Goal: Task Accomplishment & Management: Use online tool/utility

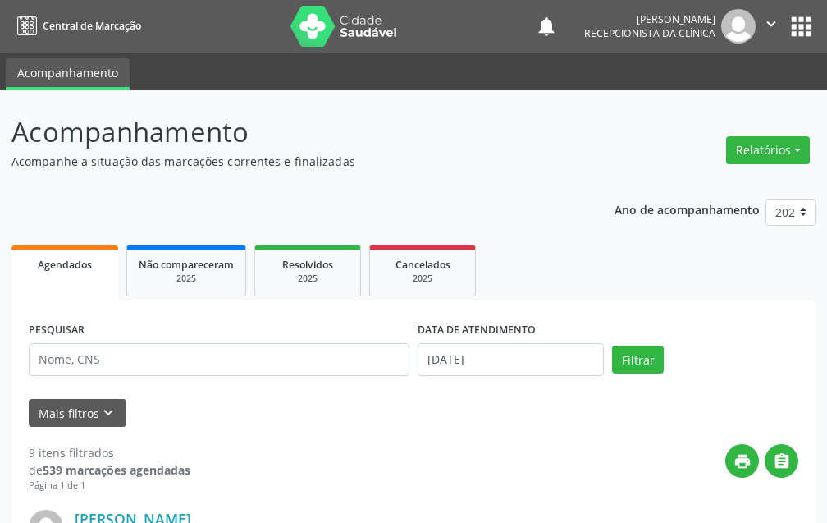
select select "7"
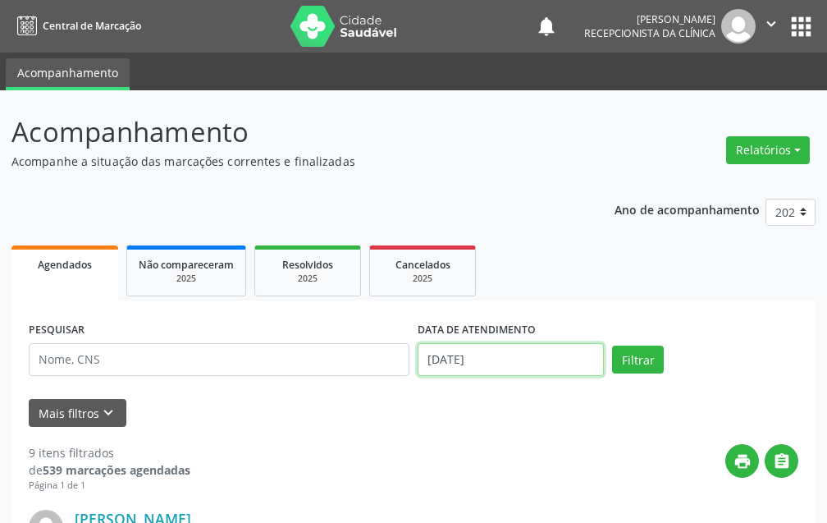
click at [514, 357] on input "[DATE]" at bounding box center [511, 359] width 186 height 33
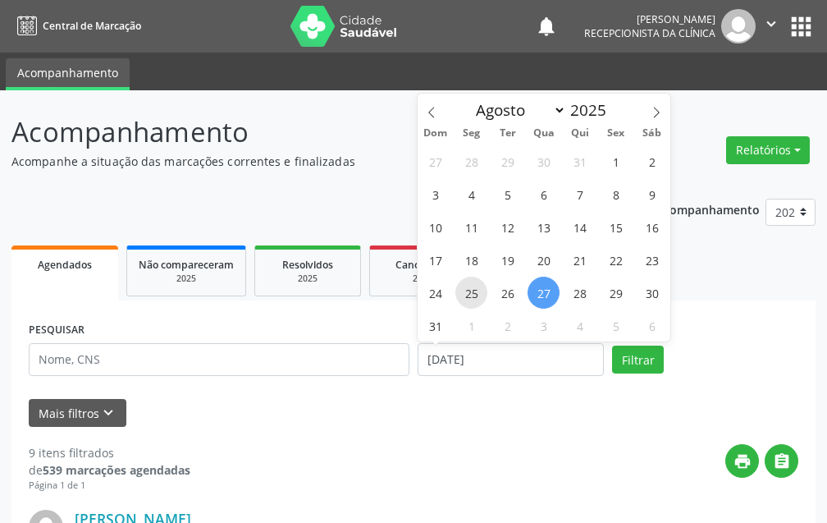
click at [475, 286] on span "25" at bounding box center [471, 293] width 32 height 32
type input "[DATE]"
click at [475, 286] on span "25" at bounding box center [471, 293] width 32 height 32
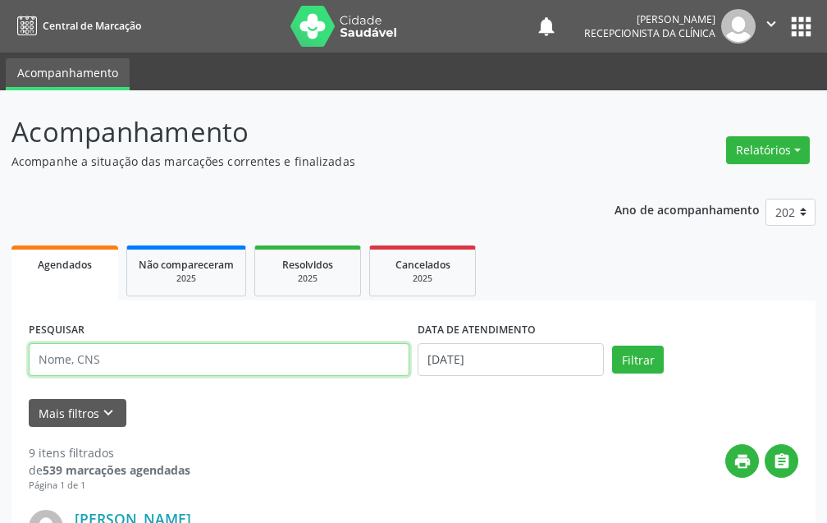
click at [269, 360] on input "text" at bounding box center [219, 359] width 381 height 33
type input "[PERSON_NAME]"
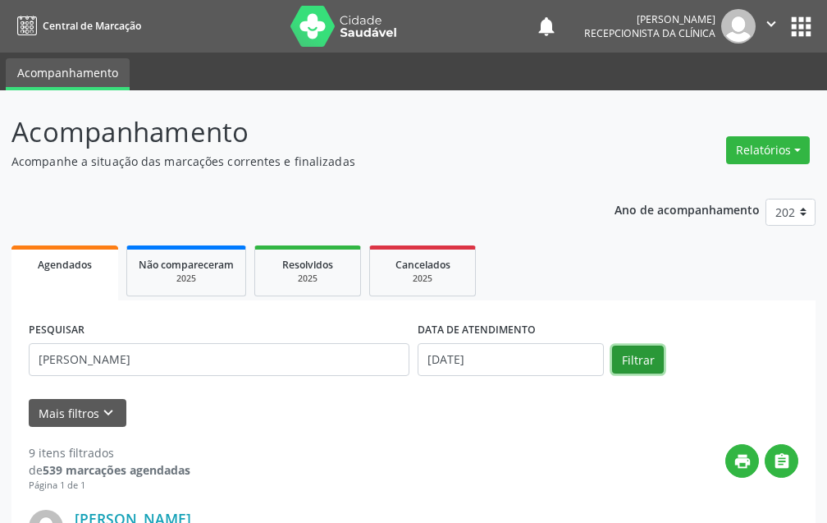
click at [629, 348] on button "Filtrar" at bounding box center [638, 360] width 52 height 28
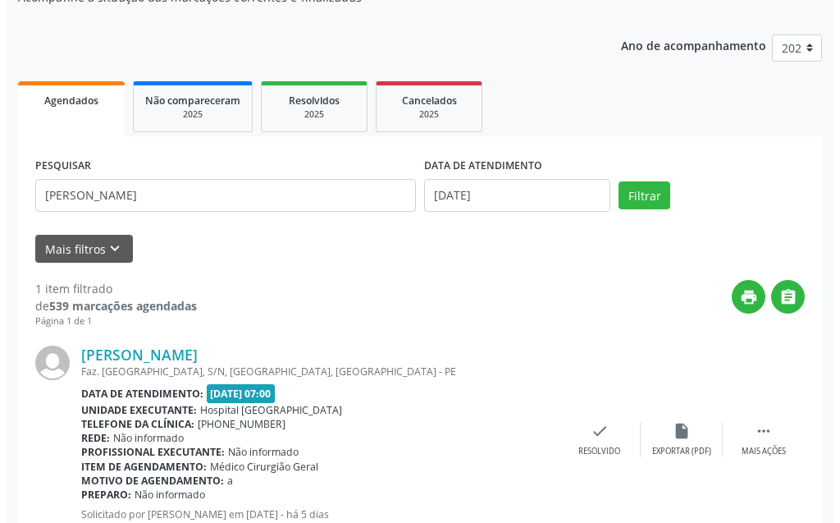
scroll to position [220, 0]
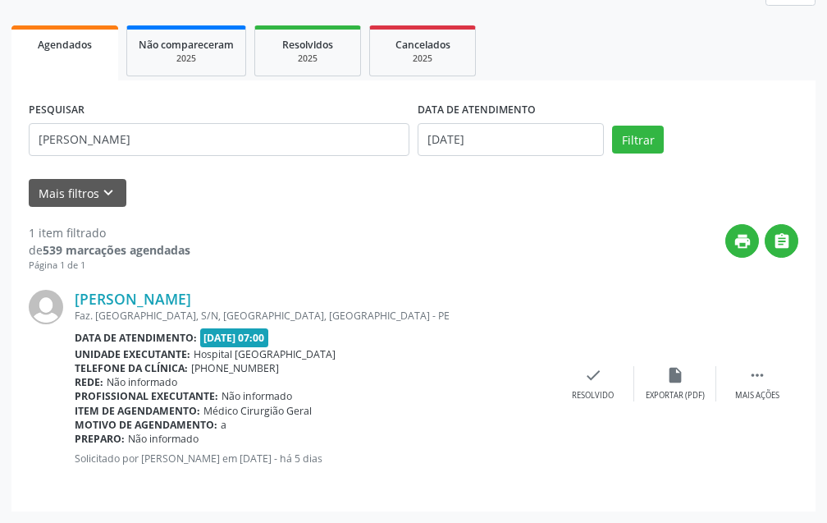
click at [591, 404] on div "[PERSON_NAME] Faz. [GEOGRAPHIC_DATA], S/N, [GEOGRAPHIC_DATA], [GEOGRAPHIC_DATA]…" at bounding box center [414, 383] width 770 height 222
click at [593, 373] on icon "check" at bounding box center [593, 375] width 18 height 18
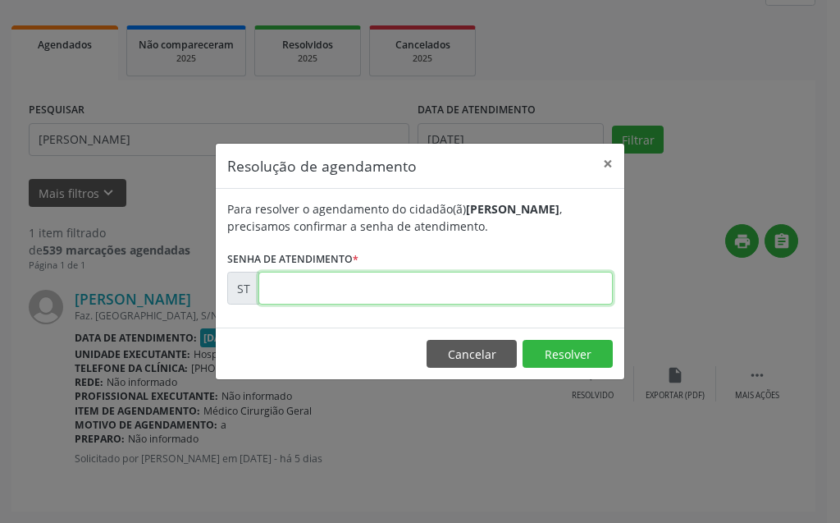
click at [573, 291] on input "text" at bounding box center [436, 288] width 355 height 33
type input "00017327"
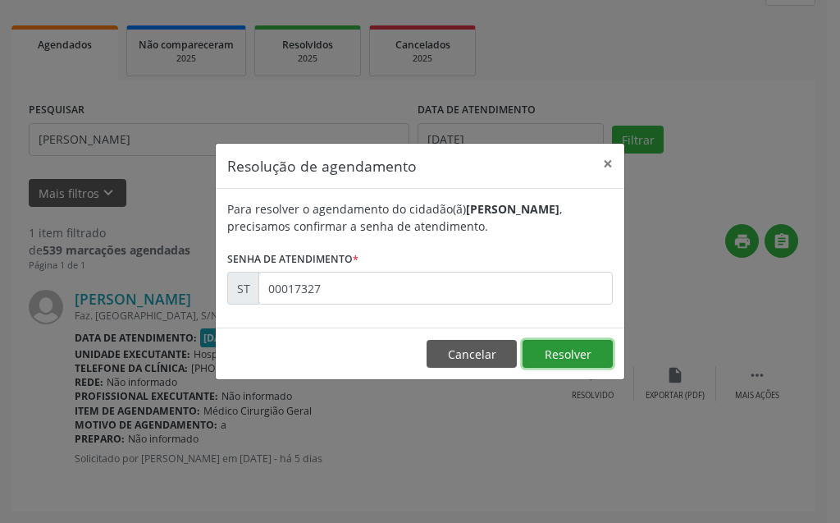
click at [583, 341] on button "Resolver" at bounding box center [568, 354] width 90 height 28
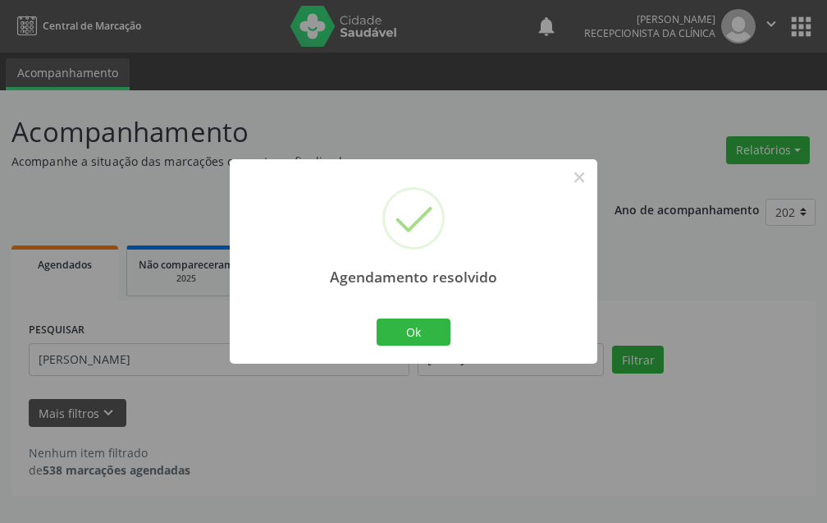
scroll to position [0, 0]
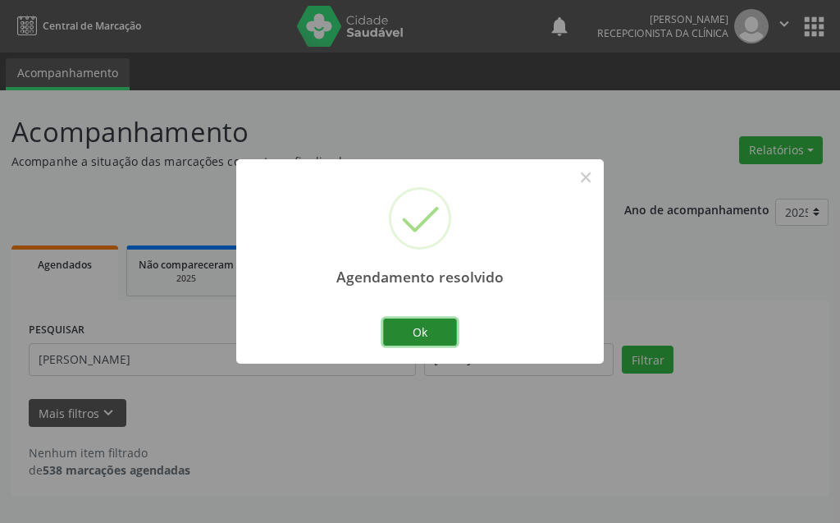
click at [434, 342] on button "Ok" at bounding box center [420, 332] width 74 height 28
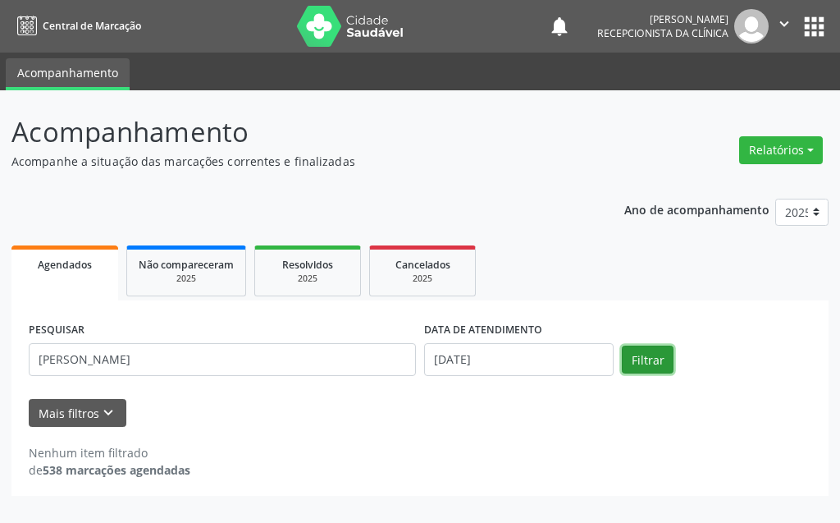
click at [635, 362] on button "Filtrar" at bounding box center [648, 360] width 52 height 28
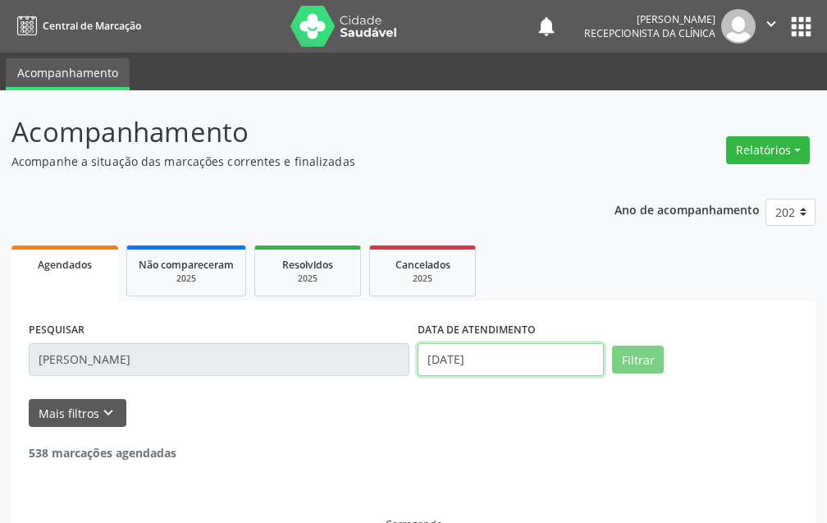
click at [548, 368] on input "[DATE]" at bounding box center [511, 359] width 186 height 33
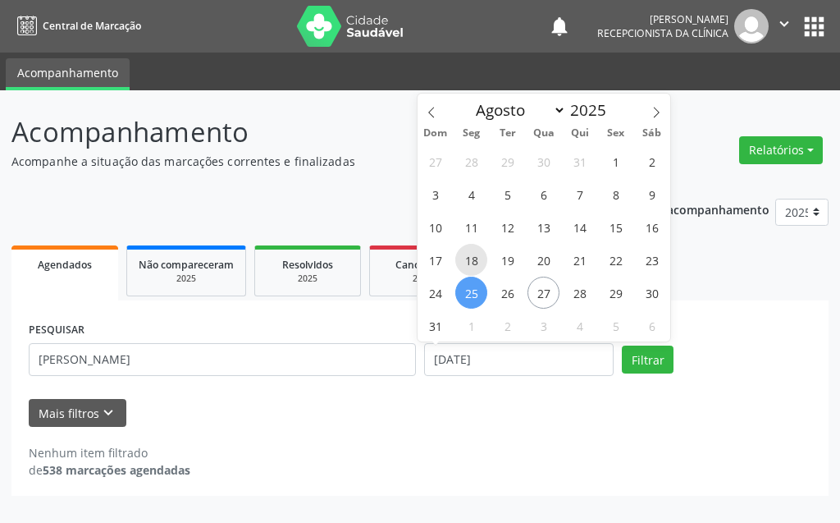
click at [470, 259] on span "18" at bounding box center [471, 260] width 32 height 32
type input "[DATE]"
click at [470, 259] on span "18" at bounding box center [471, 260] width 32 height 32
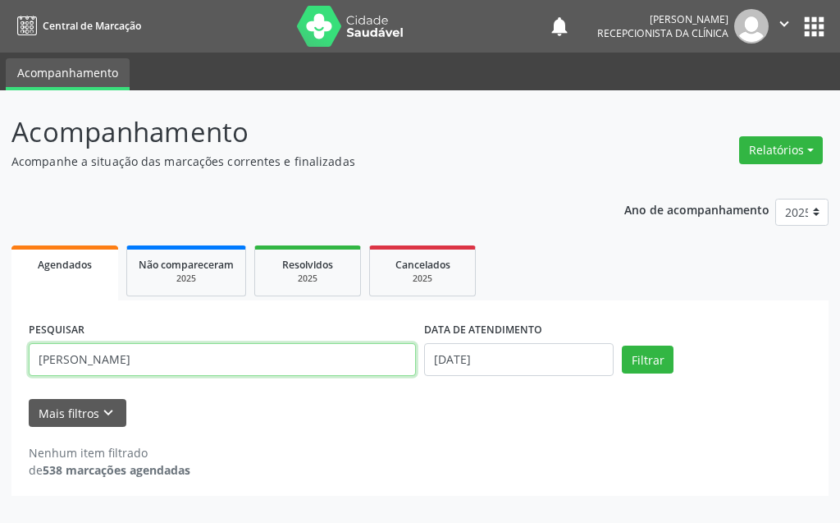
click at [296, 359] on input "[PERSON_NAME]" at bounding box center [222, 359] width 387 height 33
type input "A"
type input "MARIAN"
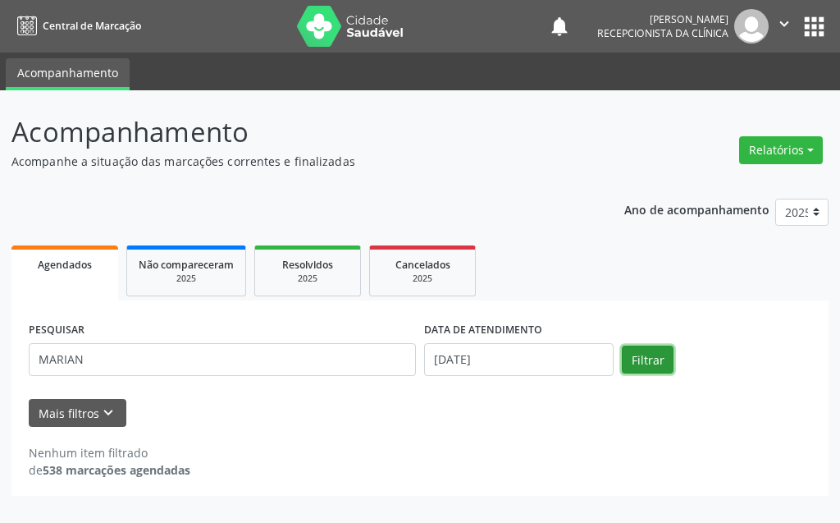
click at [643, 355] on button "Filtrar" at bounding box center [648, 360] width 52 height 28
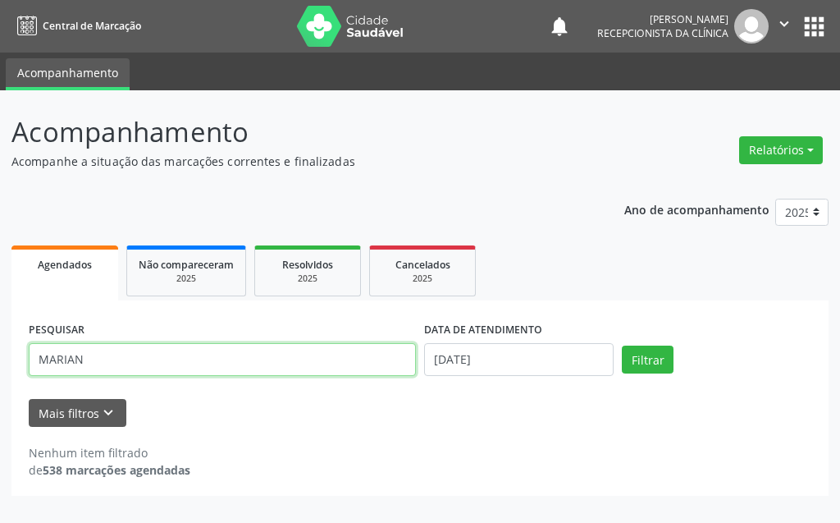
click at [117, 368] on input "MARIAN" at bounding box center [222, 359] width 387 height 33
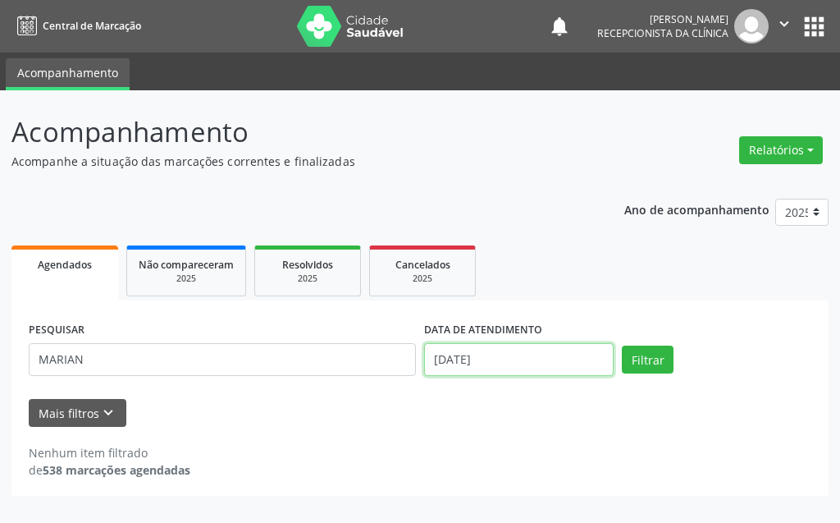
click at [464, 368] on input "[DATE]" at bounding box center [519, 359] width 190 height 33
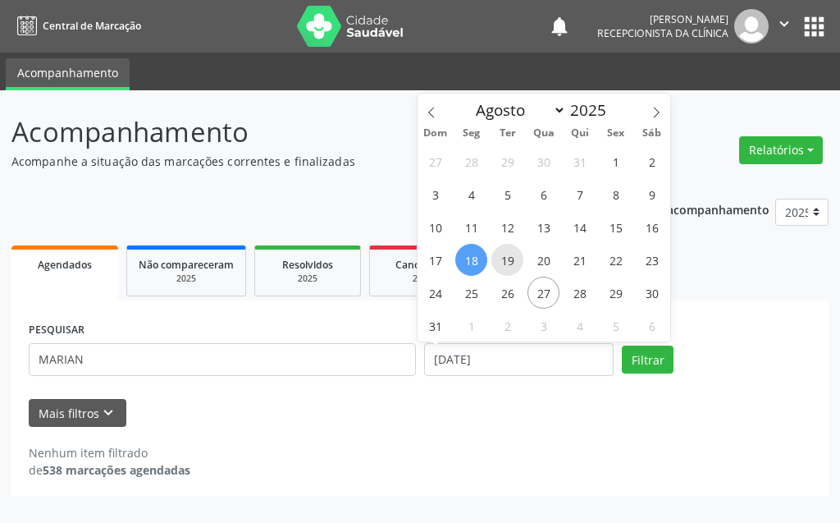
click at [504, 257] on span "19" at bounding box center [508, 260] width 32 height 32
type input "[DATE]"
click at [504, 257] on span "19" at bounding box center [508, 260] width 32 height 32
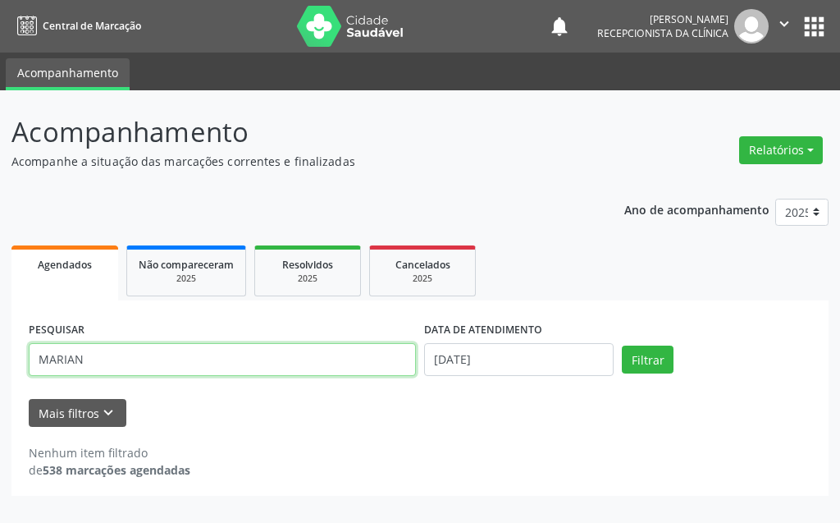
click at [328, 363] on input "MARIAN" at bounding box center [222, 359] width 387 height 33
type input "MARIANN"
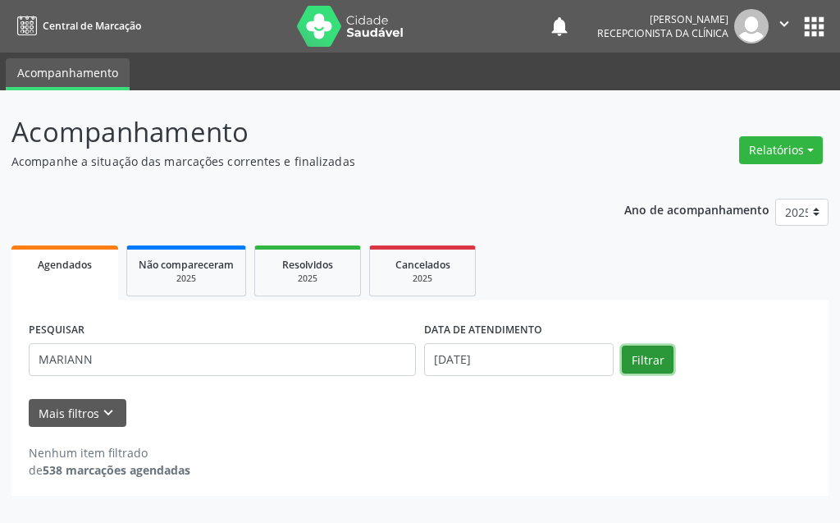
click at [629, 357] on button "Filtrar" at bounding box center [648, 360] width 52 height 28
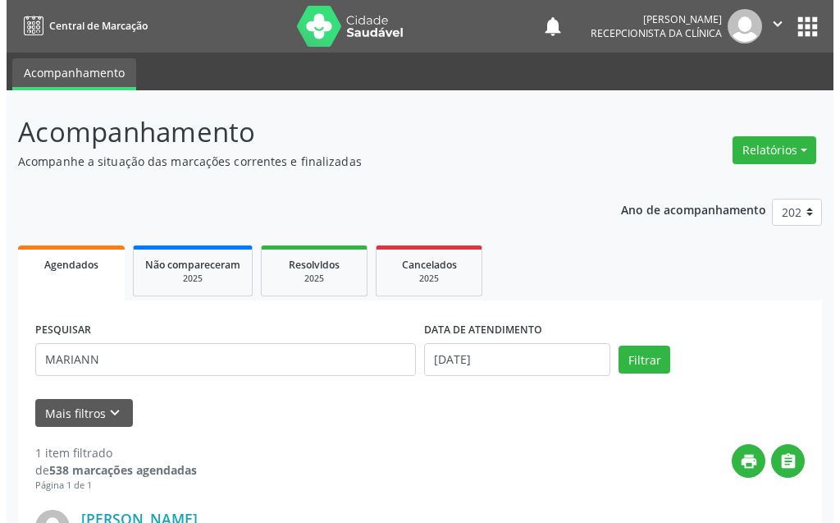
scroll to position [220, 0]
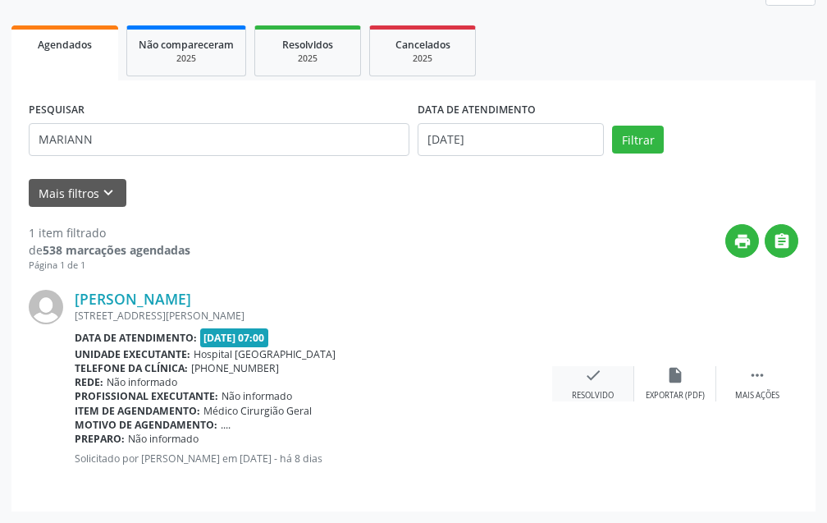
click at [602, 378] on icon "check" at bounding box center [593, 375] width 18 height 18
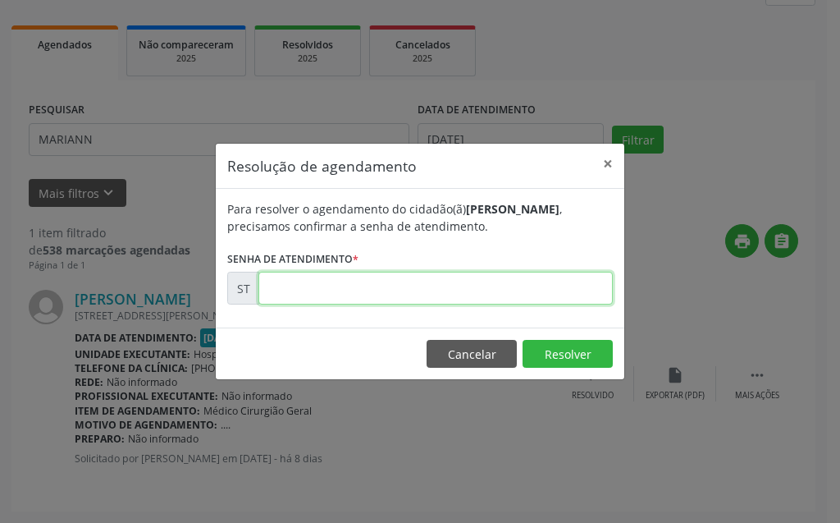
click at [513, 285] on input "text" at bounding box center [436, 288] width 355 height 33
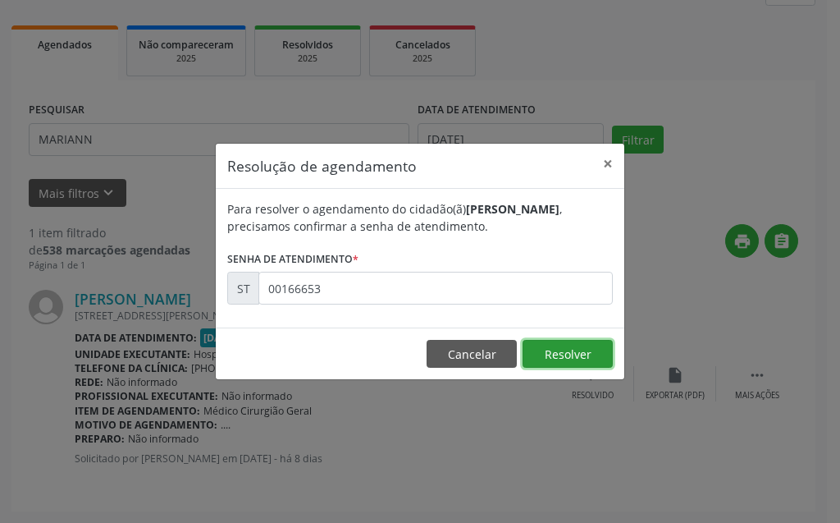
click at [565, 345] on button "Resolver" at bounding box center [568, 354] width 90 height 28
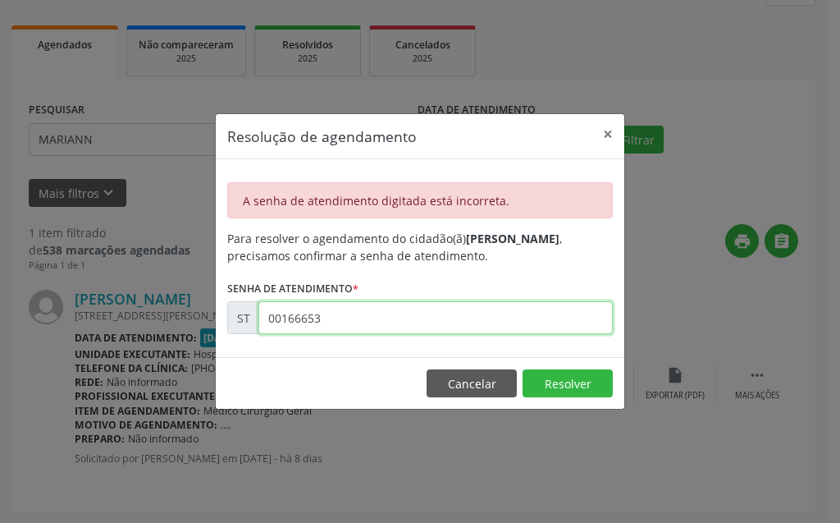
click at [520, 325] on input "00166653" at bounding box center [436, 317] width 355 height 33
type input "0"
type input "00016653"
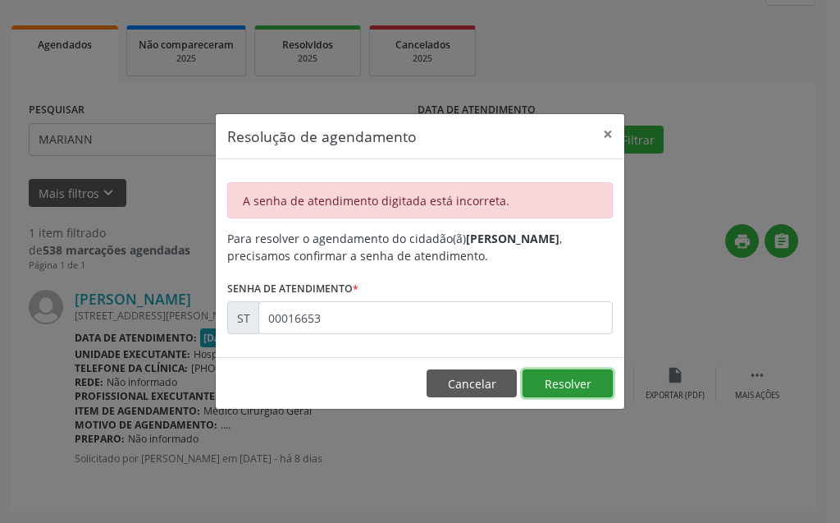
click at [554, 383] on button "Resolver" at bounding box center [568, 383] width 90 height 28
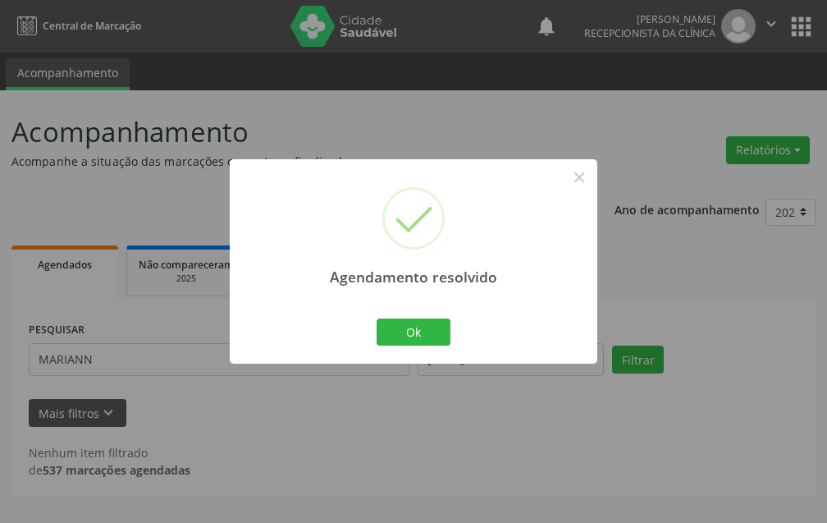
scroll to position [0, 0]
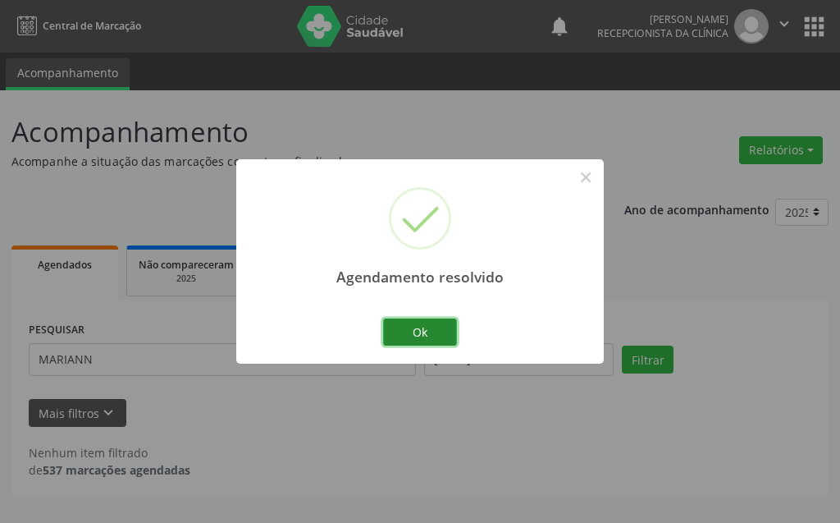
click at [403, 333] on button "Ok" at bounding box center [420, 332] width 74 height 28
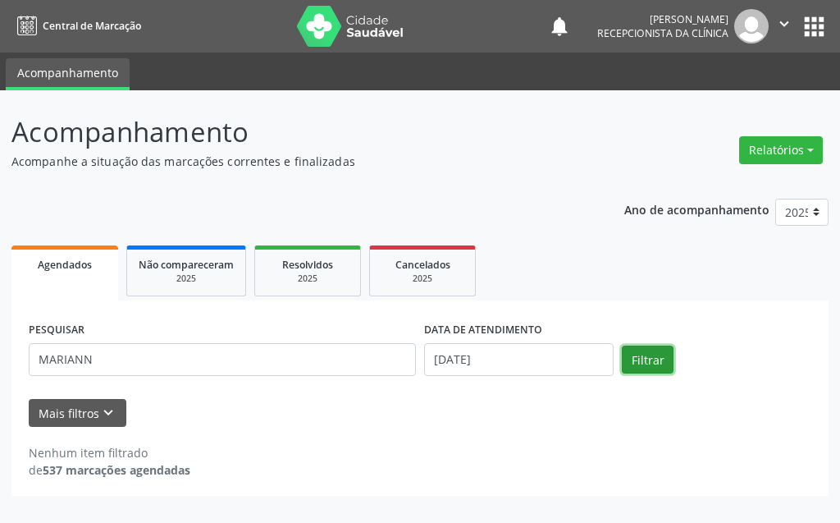
click at [648, 358] on button "Filtrar" at bounding box center [648, 360] width 52 height 28
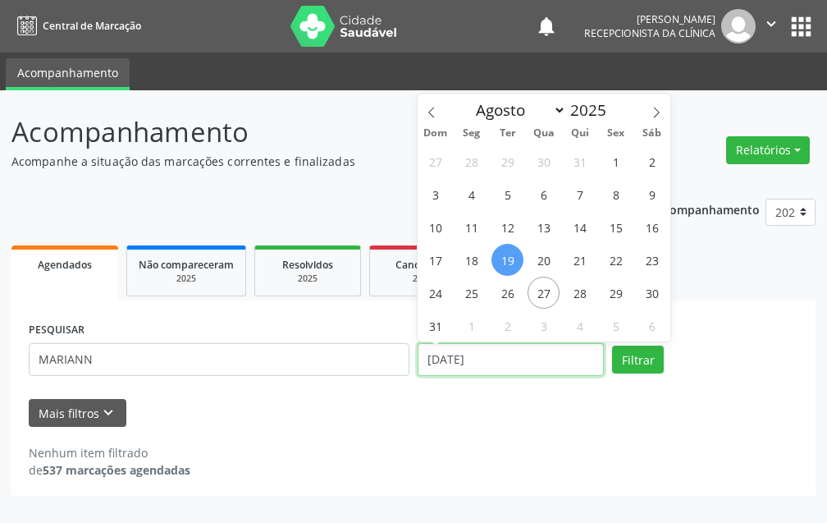
click at [579, 364] on input "[DATE]" at bounding box center [511, 359] width 186 height 33
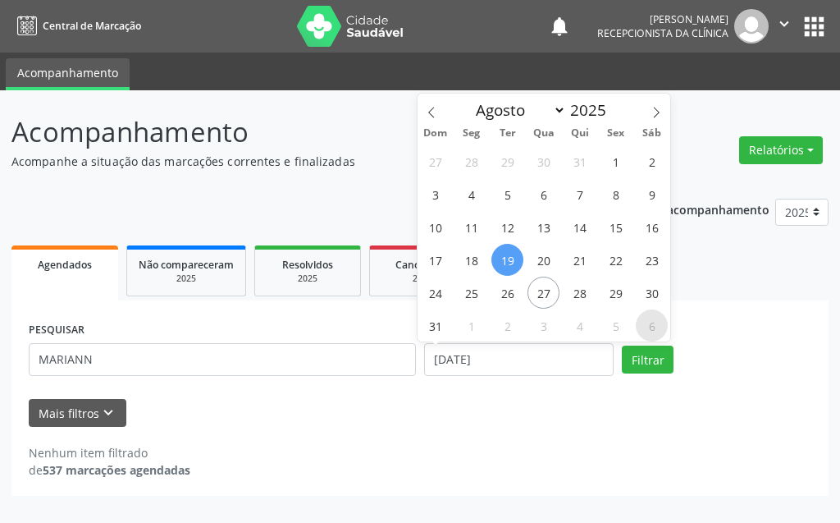
click at [652, 327] on span "6" at bounding box center [652, 325] width 32 height 32
type input "[DATE]"
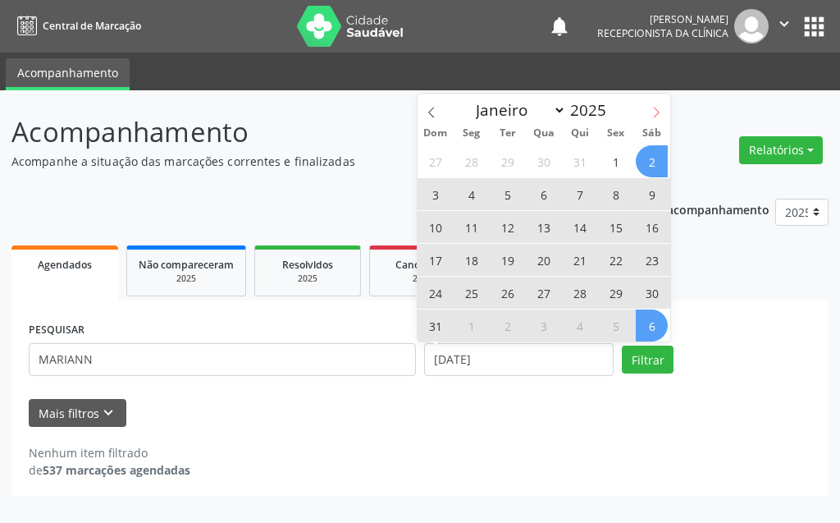
click at [647, 103] on span at bounding box center [657, 108] width 28 height 28
select select "8"
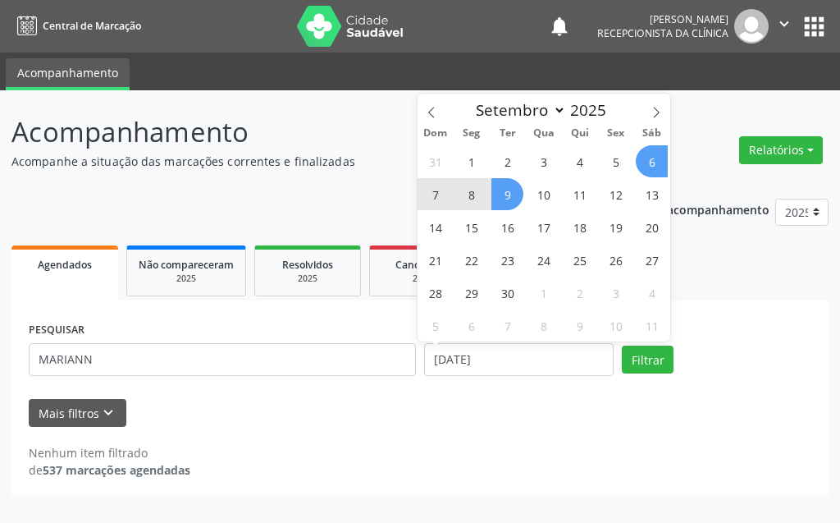
click at [512, 200] on span "9" at bounding box center [508, 194] width 32 height 32
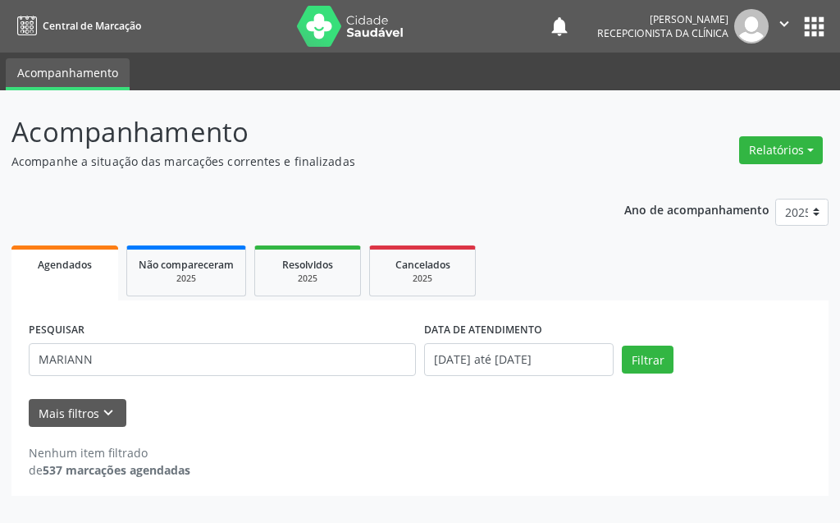
click at [512, 200] on div "Ano de acompanhamento 2025 2024 Agendados Não compareceram 2025 Resolvidos 2025…" at bounding box center [419, 341] width 817 height 309
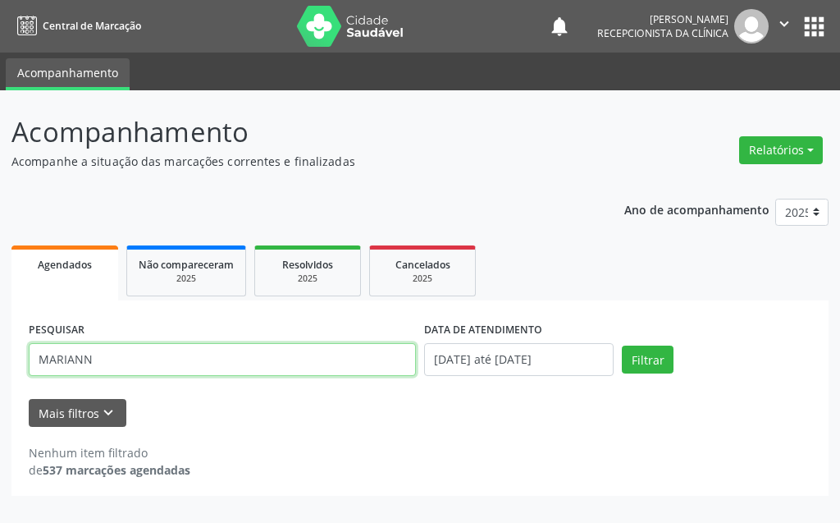
click at [309, 371] on input "MARIANN" at bounding box center [222, 359] width 387 height 33
type input "M"
type input "DAIANA SIL"
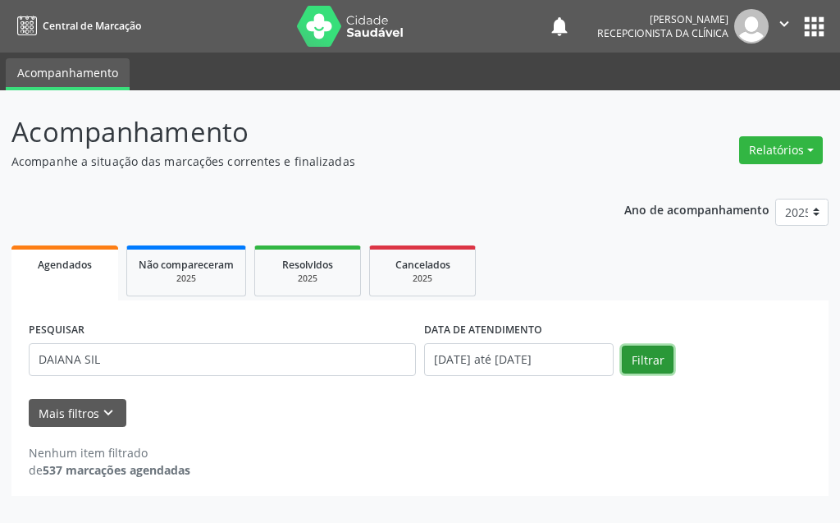
click at [629, 368] on button "Filtrar" at bounding box center [648, 360] width 52 height 28
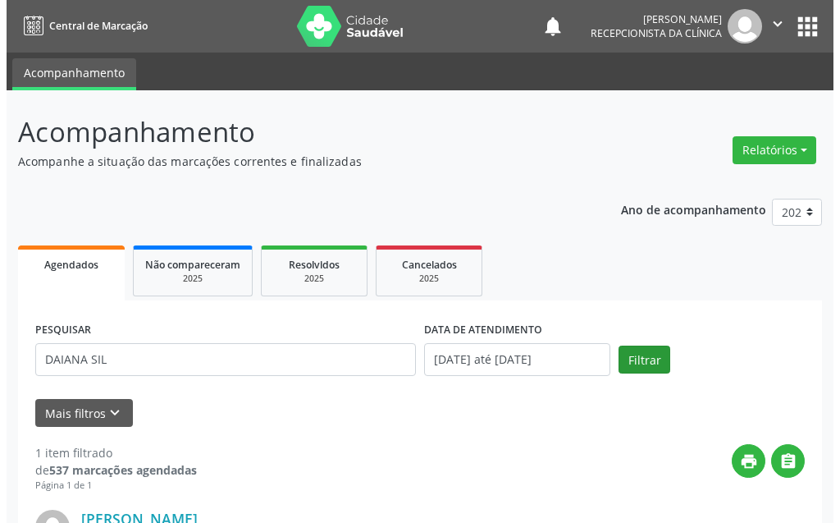
scroll to position [220, 0]
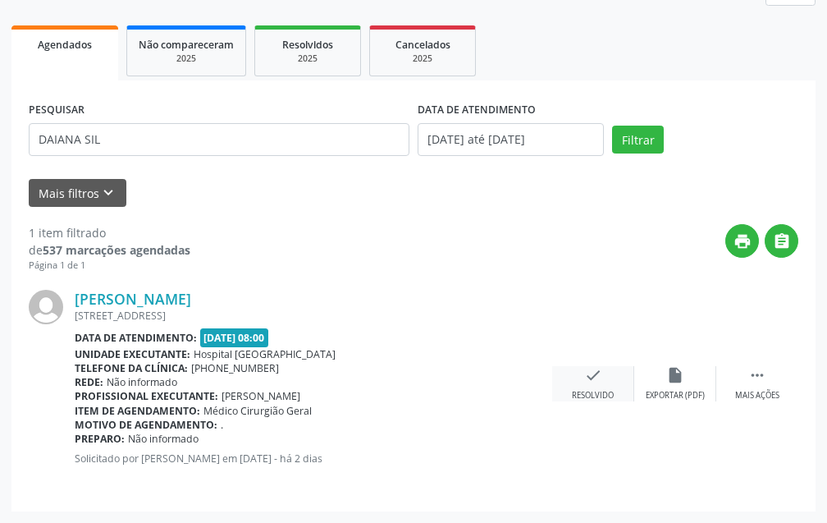
click at [594, 373] on icon "check" at bounding box center [593, 375] width 18 height 18
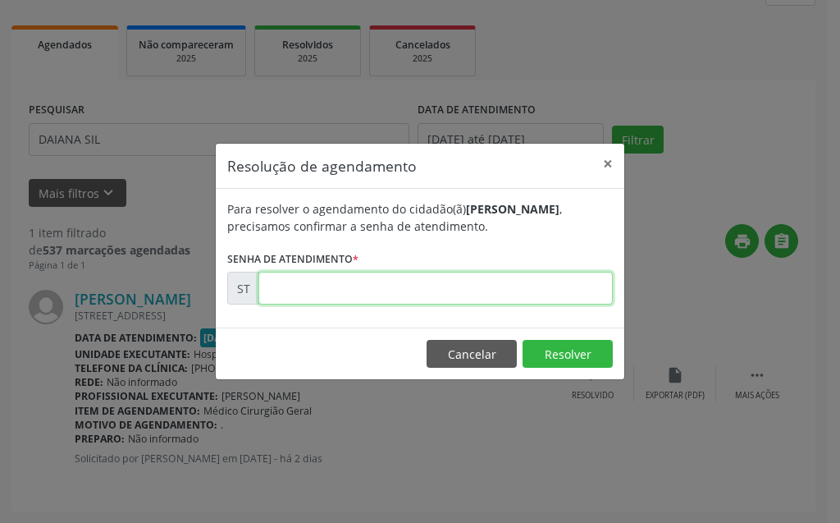
click at [441, 296] on input "text" at bounding box center [436, 288] width 355 height 33
type input "00017792"
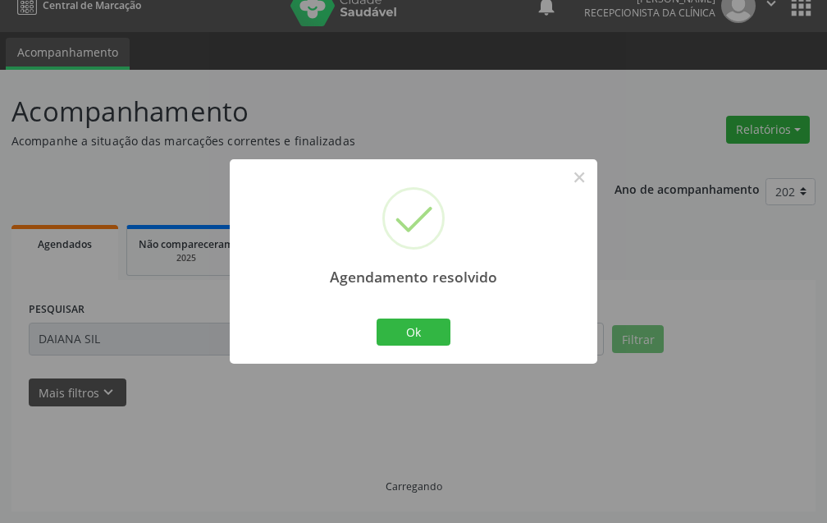
scroll to position [38, 0]
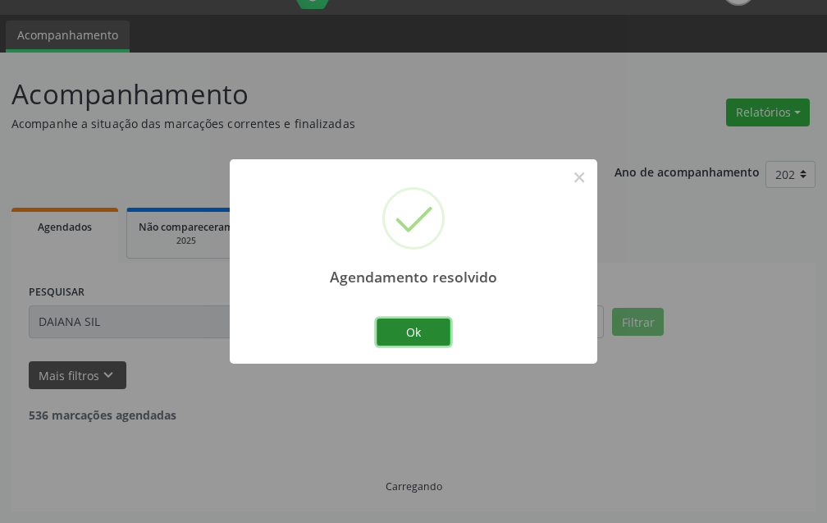
click at [434, 327] on button "Ok" at bounding box center [414, 332] width 74 height 28
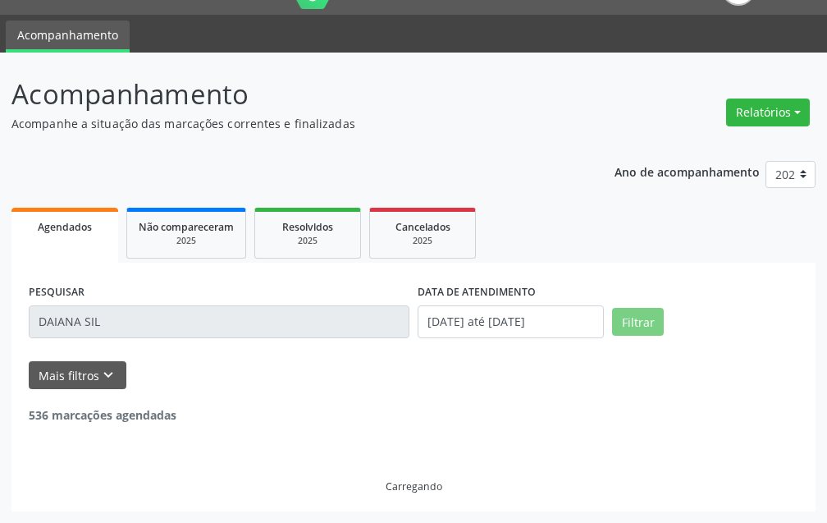
scroll to position [0, 0]
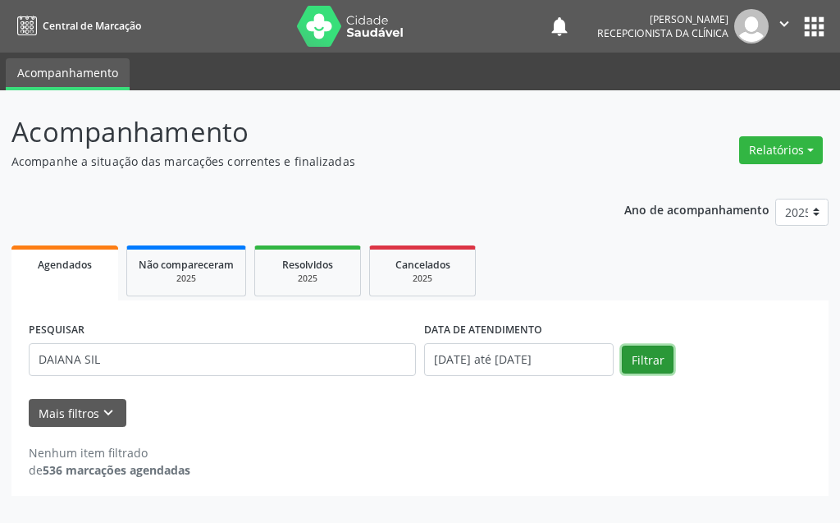
click at [632, 360] on button "Filtrar" at bounding box center [648, 360] width 52 height 28
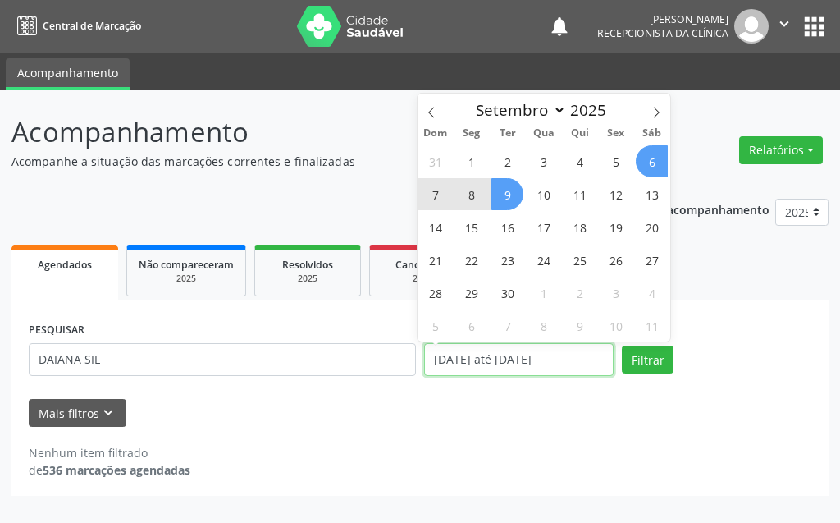
click at [579, 359] on input "[DATE] até [DATE]" at bounding box center [519, 359] width 190 height 33
click at [612, 228] on span "19" at bounding box center [616, 227] width 32 height 32
type input "[DATE]"
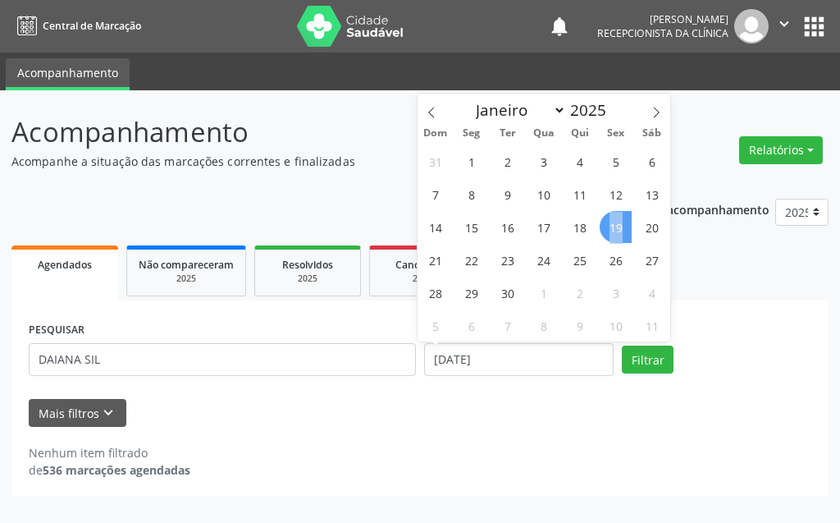
click at [612, 228] on span "19" at bounding box center [616, 227] width 32 height 32
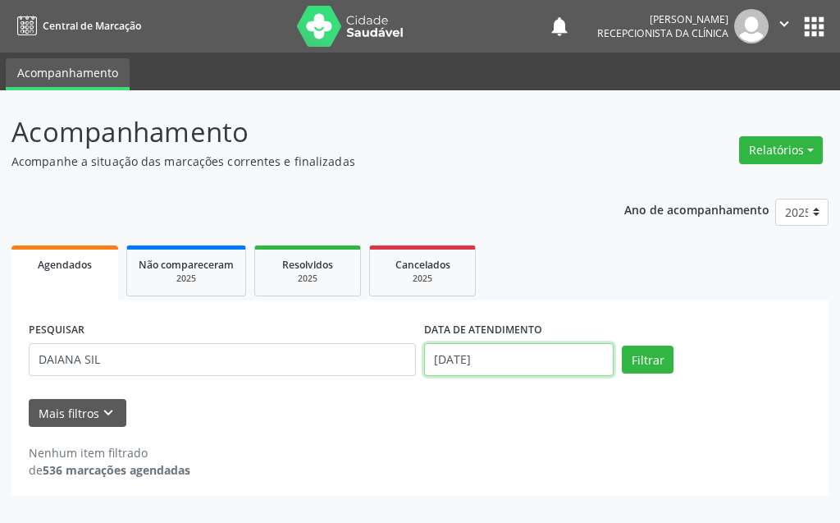
click at [513, 348] on input "[DATE]" at bounding box center [519, 359] width 190 height 33
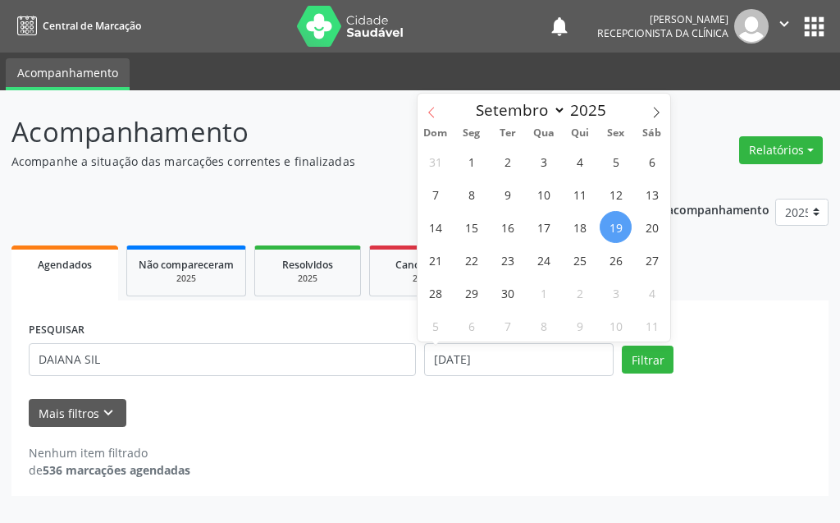
click at [437, 114] on icon at bounding box center [431, 112] width 11 height 11
select select "7"
click at [470, 253] on span "18" at bounding box center [471, 260] width 32 height 32
type input "[DATE]"
click at [470, 253] on span "18" at bounding box center [471, 260] width 32 height 32
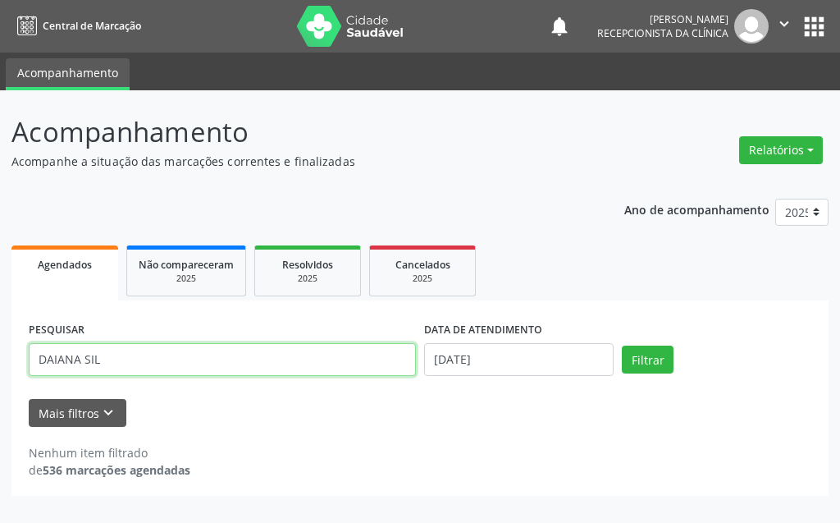
click at [329, 368] on input "DAIANA SIL" at bounding box center [222, 359] width 387 height 33
type input "D"
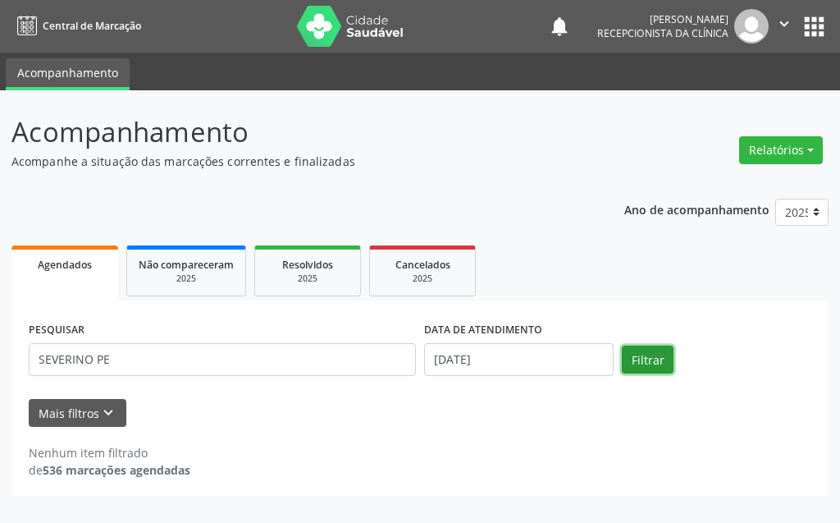
click at [647, 363] on button "Filtrar" at bounding box center [648, 360] width 52 height 28
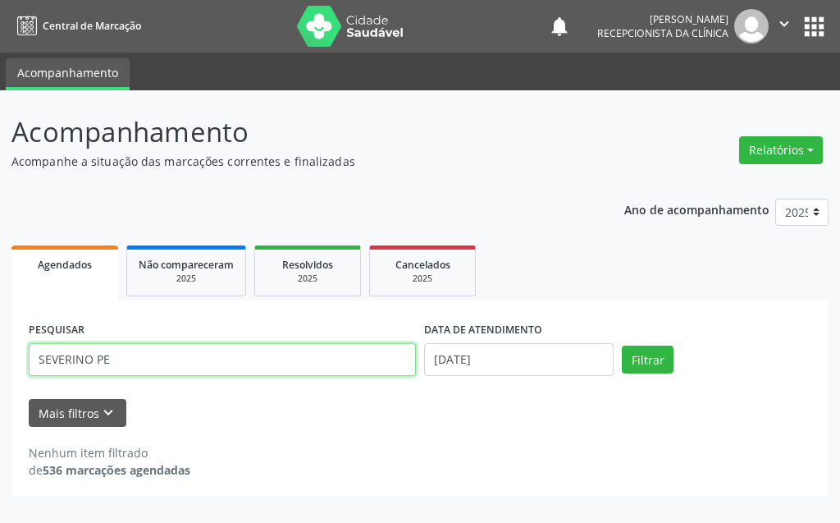
click at [288, 358] on input "SEVERINO PE" at bounding box center [222, 359] width 387 height 33
type input "[PERSON_NAME]"
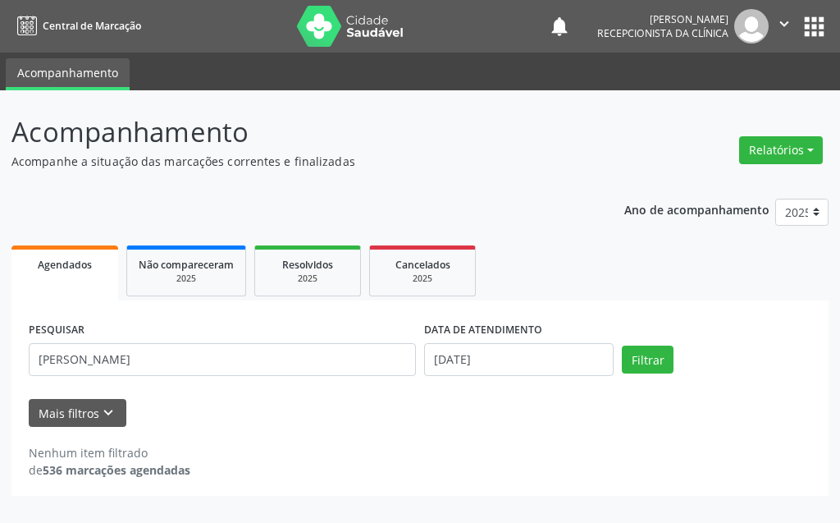
click at [622, 465] on div "Nenhum item filtrado de 536 marcações agendadas" at bounding box center [420, 461] width 783 height 34
click at [652, 359] on button "Filtrar" at bounding box center [648, 360] width 52 height 28
click at [513, 363] on input "[DATE]" at bounding box center [519, 359] width 190 height 33
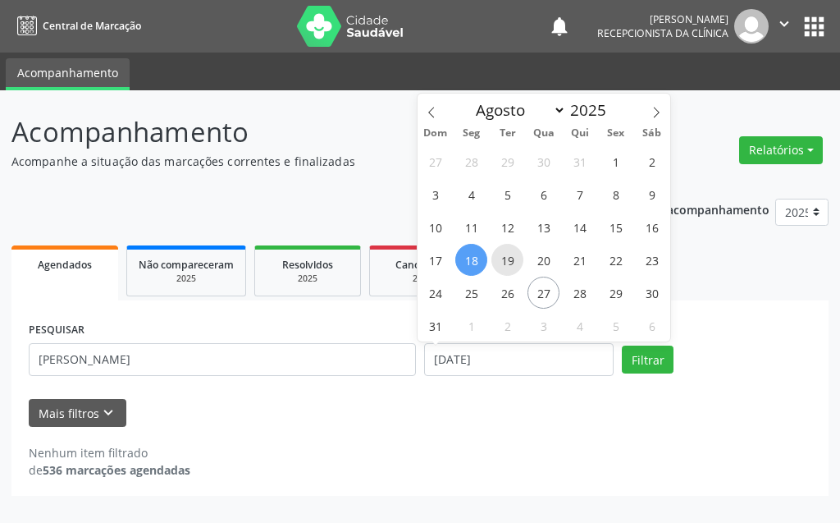
click at [510, 254] on span "19" at bounding box center [508, 260] width 32 height 32
type input "[DATE]"
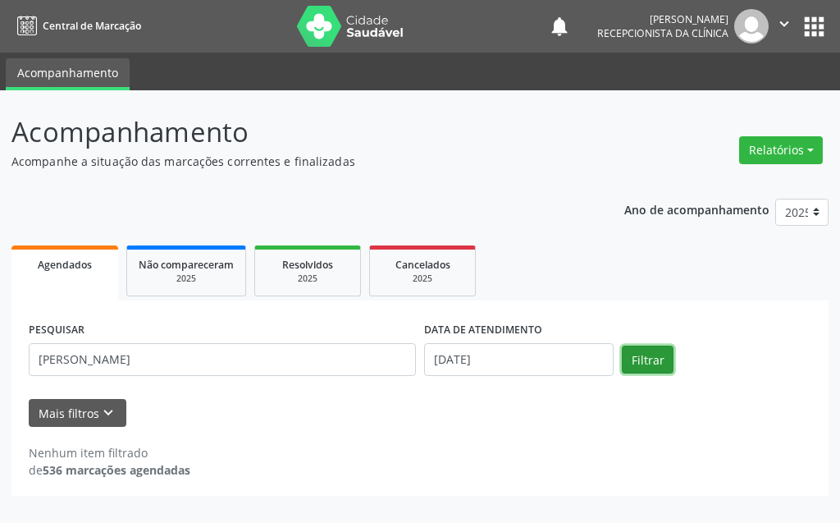
click at [644, 357] on button "Filtrar" at bounding box center [648, 360] width 52 height 28
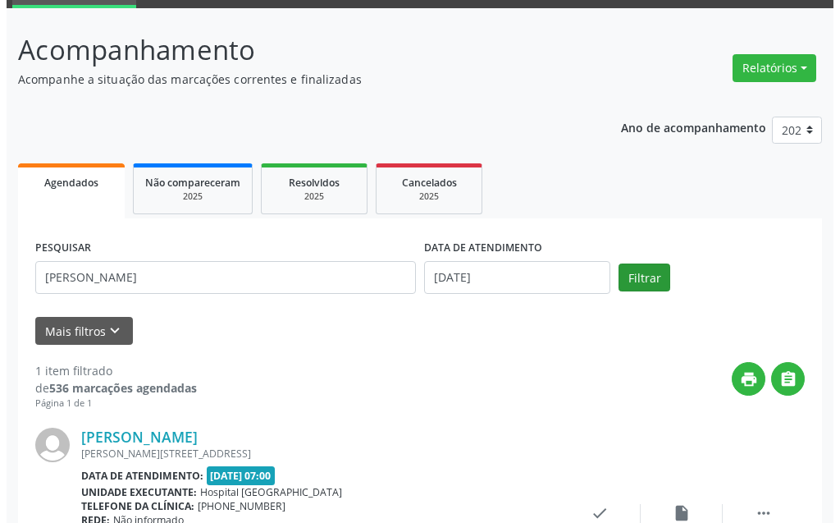
scroll to position [220, 0]
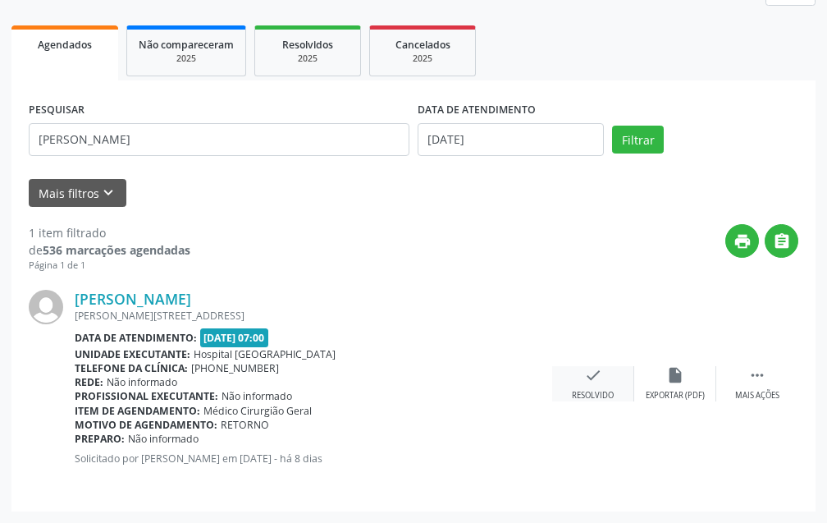
click at [588, 381] on icon "check" at bounding box center [593, 375] width 18 height 18
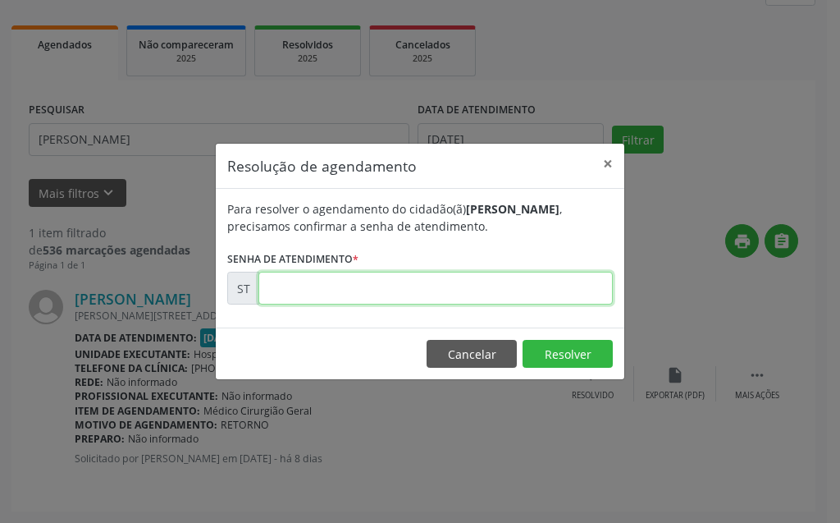
click at [577, 289] on input "text" at bounding box center [436, 288] width 355 height 33
type input "00016662"
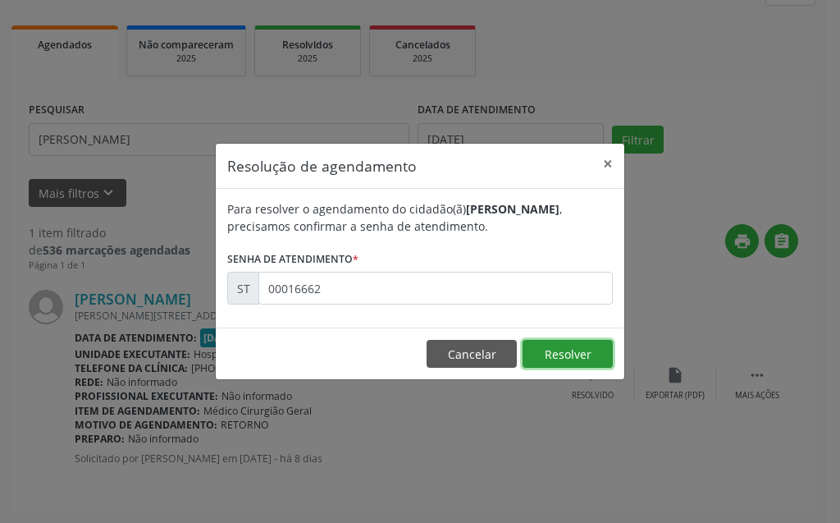
click at [583, 342] on button "Resolver" at bounding box center [568, 354] width 90 height 28
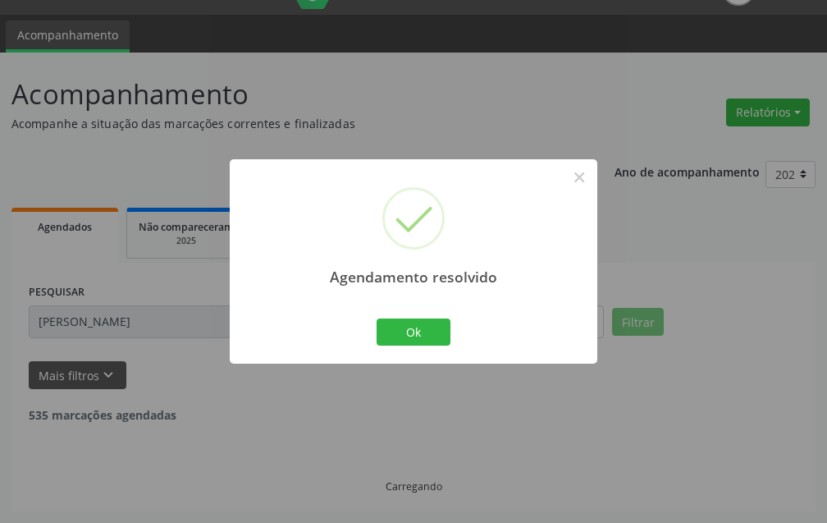
scroll to position [0, 0]
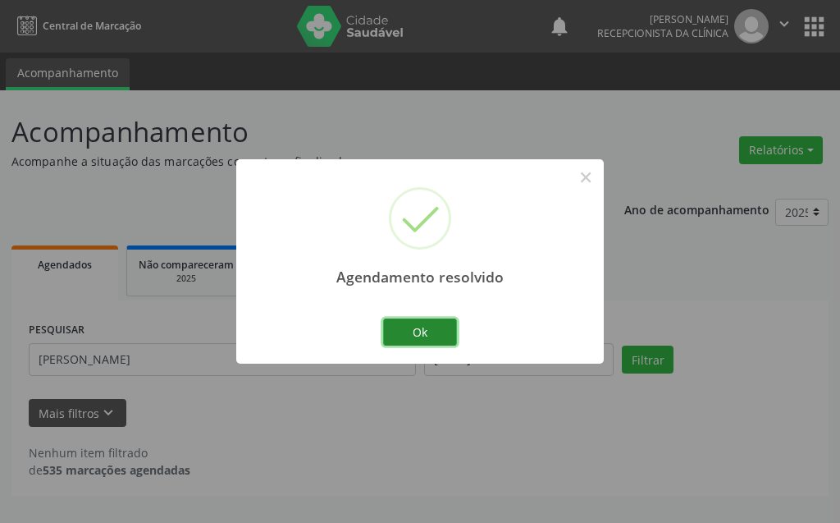
click at [423, 320] on button "Ok" at bounding box center [420, 332] width 74 height 28
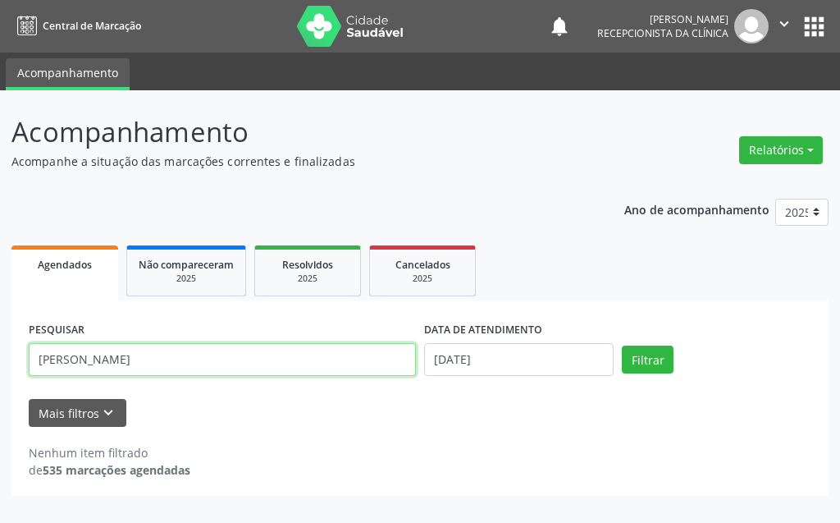
click at [233, 361] on input "[PERSON_NAME]" at bounding box center [222, 359] width 387 height 33
type input "S"
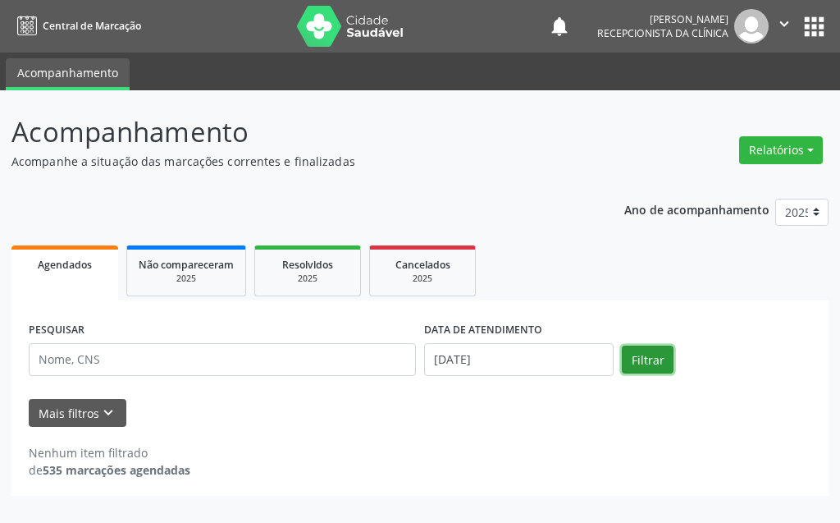
click at [638, 362] on button "Filtrar" at bounding box center [648, 360] width 52 height 28
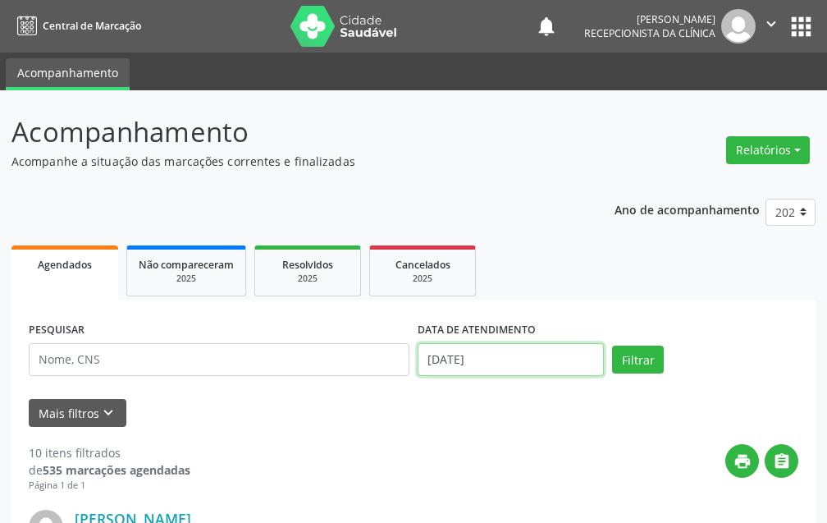
click at [541, 364] on input "[DATE]" at bounding box center [511, 359] width 186 height 33
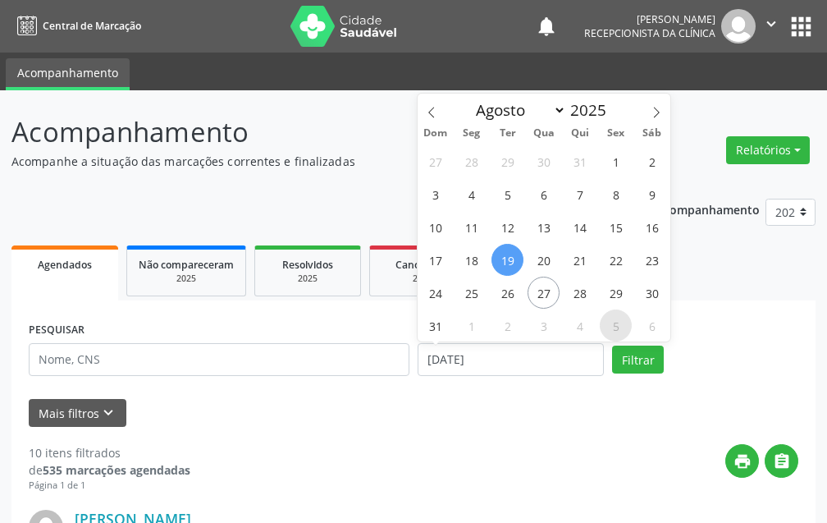
click at [620, 326] on span "5" at bounding box center [616, 325] width 32 height 32
type input "[DATE]"
click at [647, 328] on span "6" at bounding box center [652, 325] width 32 height 32
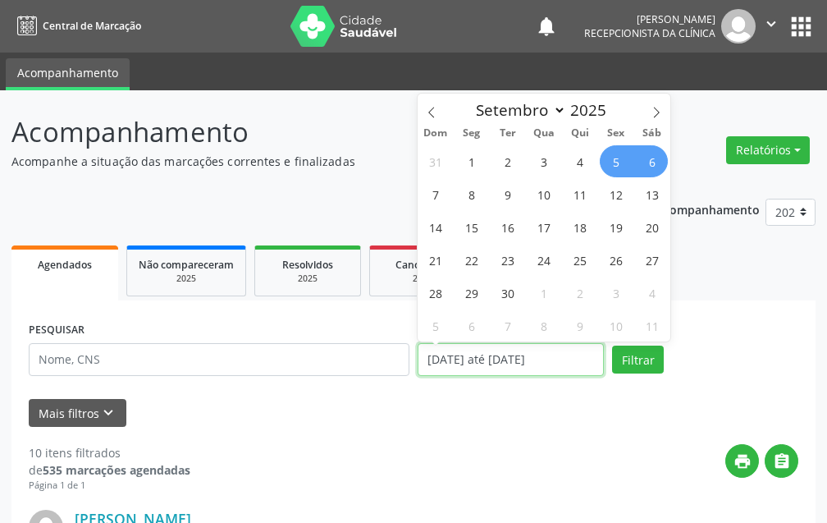
click at [570, 357] on input "[DATE] até [DATE]" at bounding box center [511, 359] width 186 height 33
click at [508, 189] on span "9" at bounding box center [508, 194] width 32 height 32
type input "[DATE]"
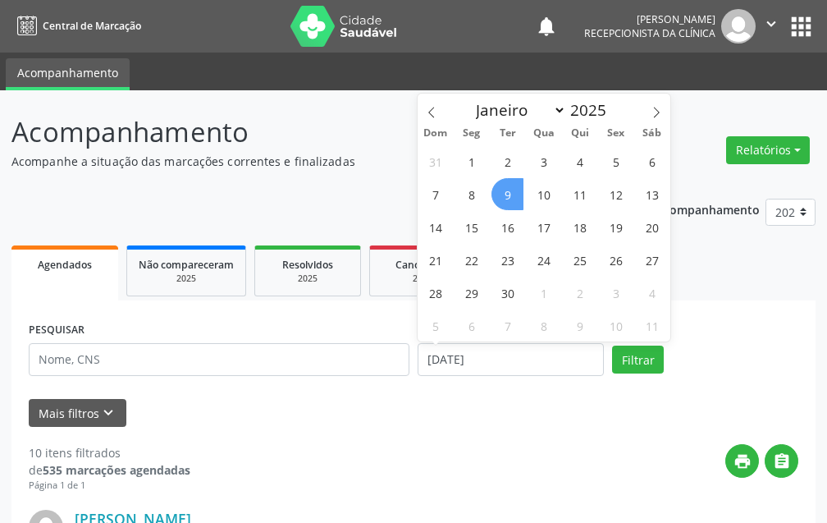
click at [508, 189] on span "9" at bounding box center [508, 194] width 32 height 32
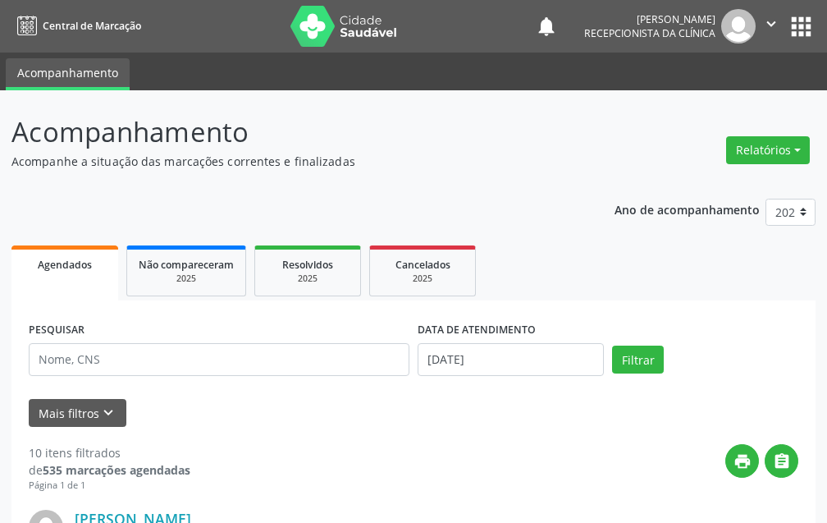
click at [346, 376] on div "PESQUISAR" at bounding box center [219, 353] width 389 height 70
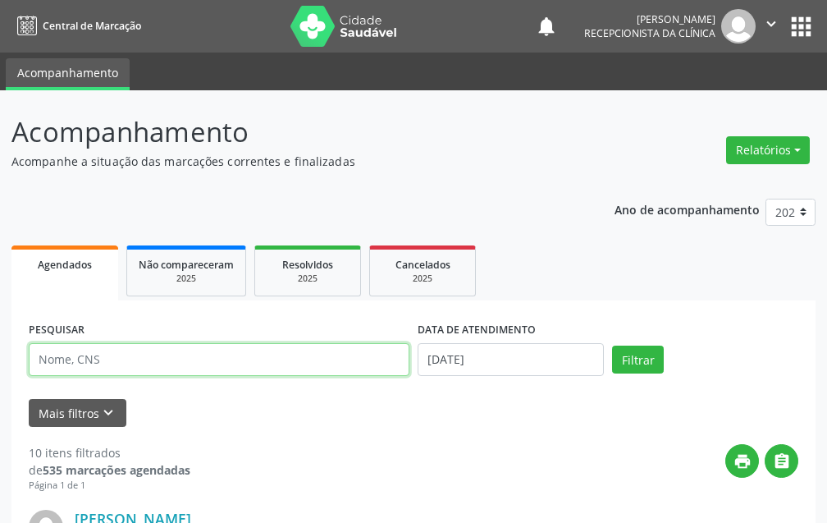
click at [341, 358] on input "text" at bounding box center [219, 359] width 381 height 33
type input "[PERSON_NAME] MA"
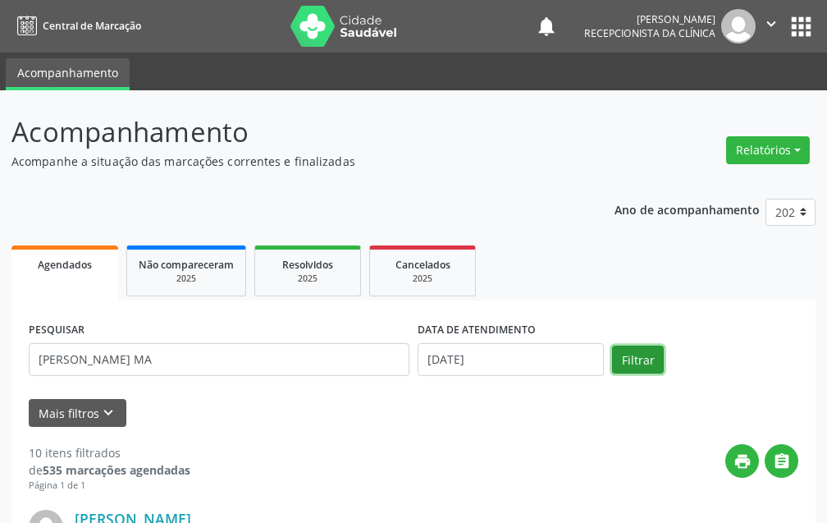
click at [638, 350] on button "Filtrar" at bounding box center [638, 360] width 52 height 28
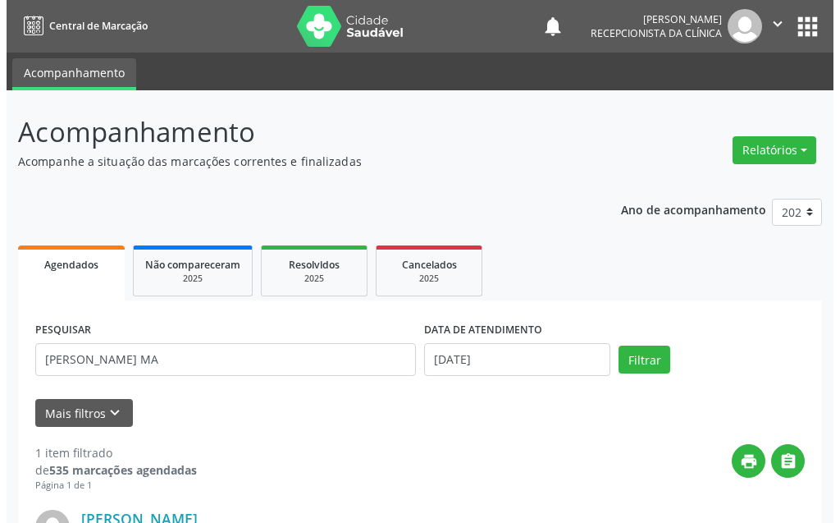
scroll to position [220, 0]
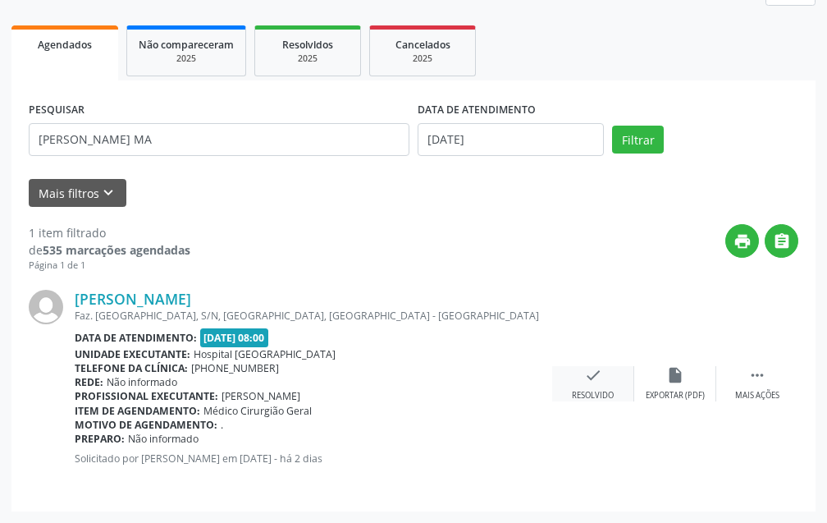
click at [600, 385] on div "check Resolvido" at bounding box center [593, 383] width 82 height 35
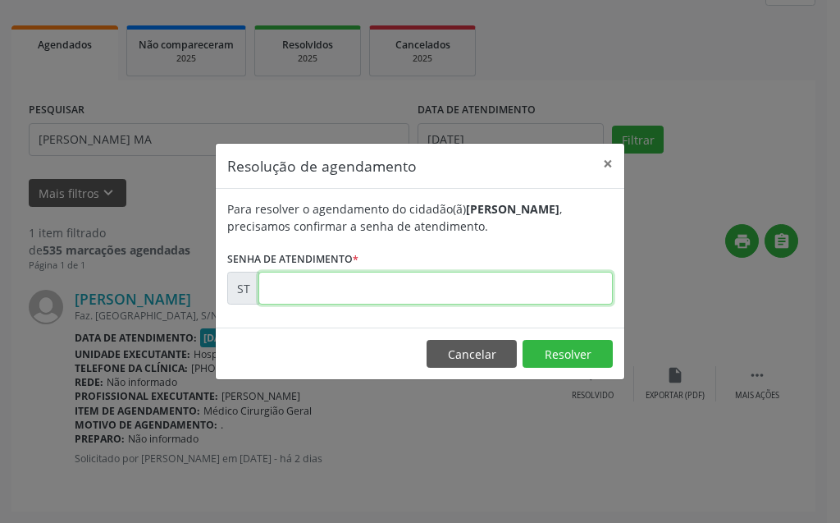
click at [538, 286] on input "text" at bounding box center [436, 288] width 355 height 33
type input "00017462"
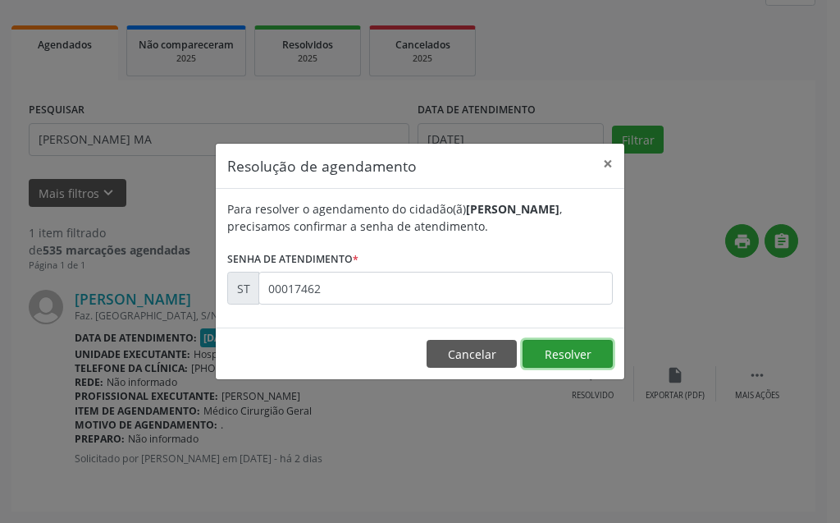
click at [578, 367] on button "Resolver" at bounding box center [568, 354] width 90 height 28
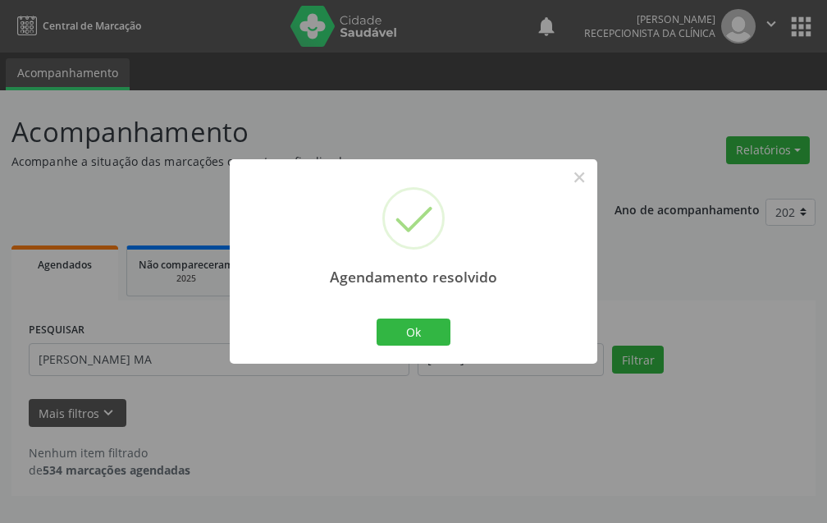
scroll to position [0, 0]
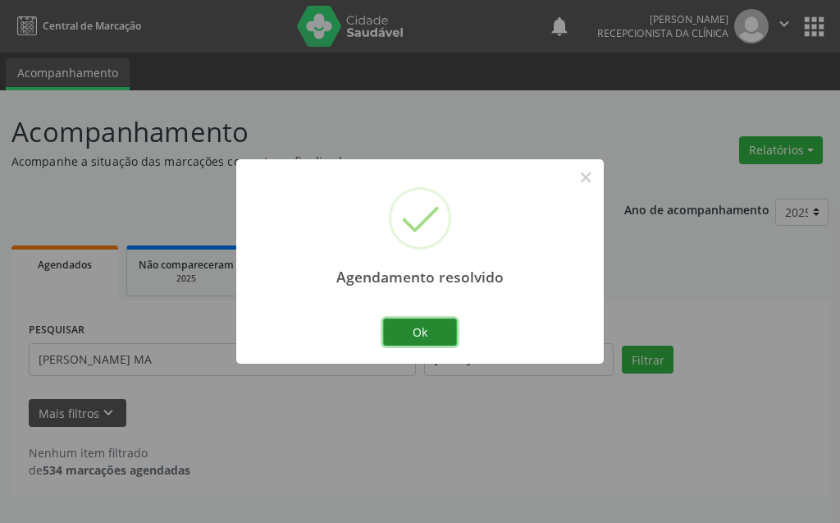
click at [433, 333] on button "Ok" at bounding box center [420, 332] width 74 height 28
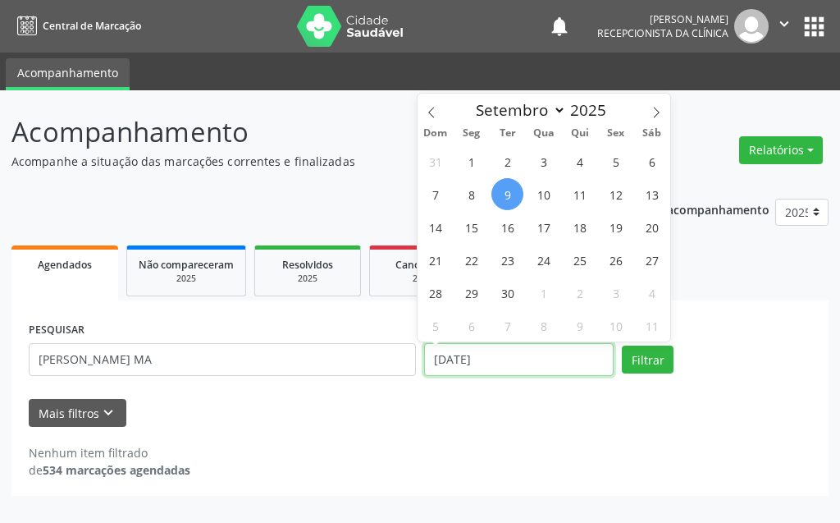
click at [537, 365] on input "[DATE]" at bounding box center [519, 359] width 190 height 33
click at [427, 114] on icon at bounding box center [431, 112] width 11 height 11
select select "7"
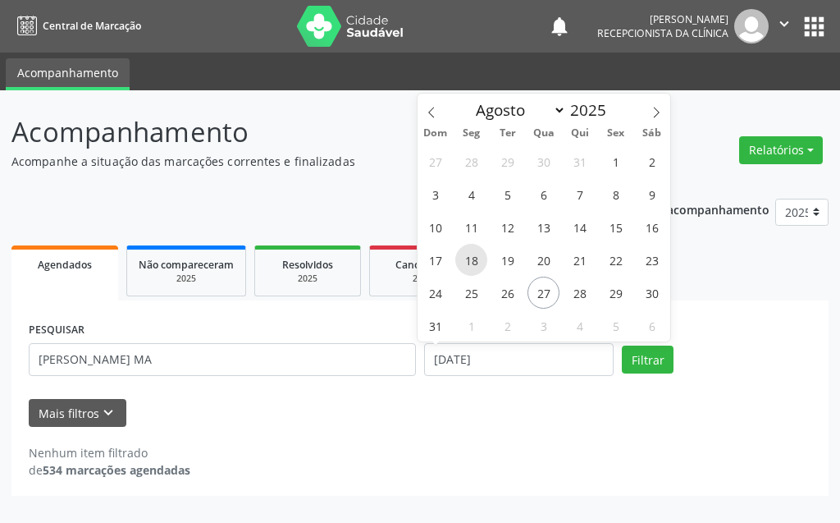
click at [479, 263] on span "18" at bounding box center [471, 260] width 32 height 32
type input "[DATE]"
click at [480, 263] on span "18" at bounding box center [471, 260] width 32 height 32
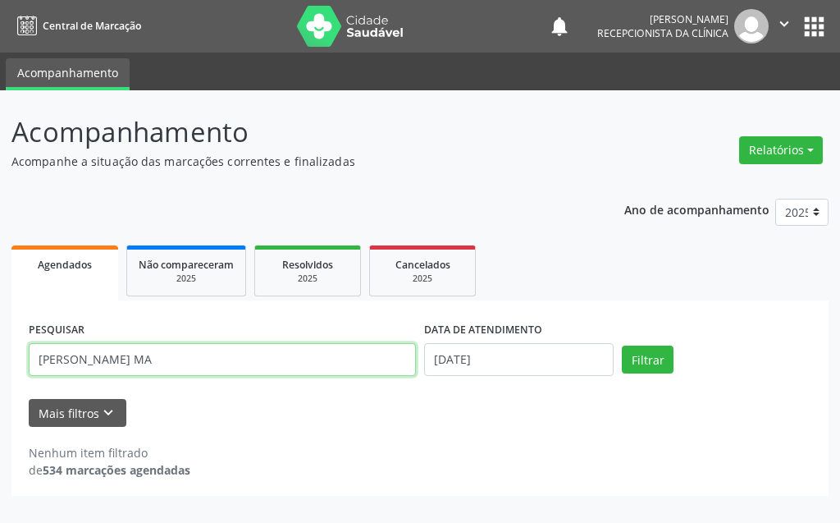
click at [316, 371] on input "[PERSON_NAME] MA" at bounding box center [222, 359] width 387 height 33
type input "R"
type input "VANILSON DA S"
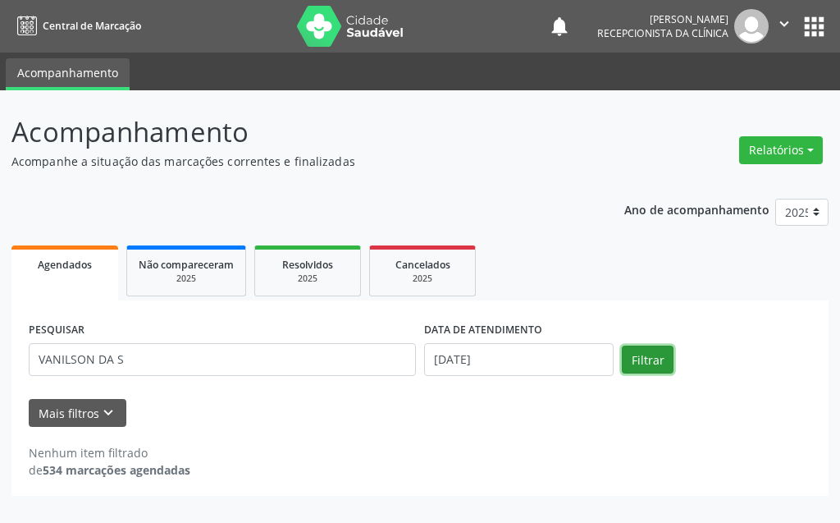
drag, startPoint x: 665, startPoint y: 361, endPoint x: 656, endPoint y: 363, distance: 9.2
click at [656, 363] on button "Filtrar" at bounding box center [648, 360] width 52 height 28
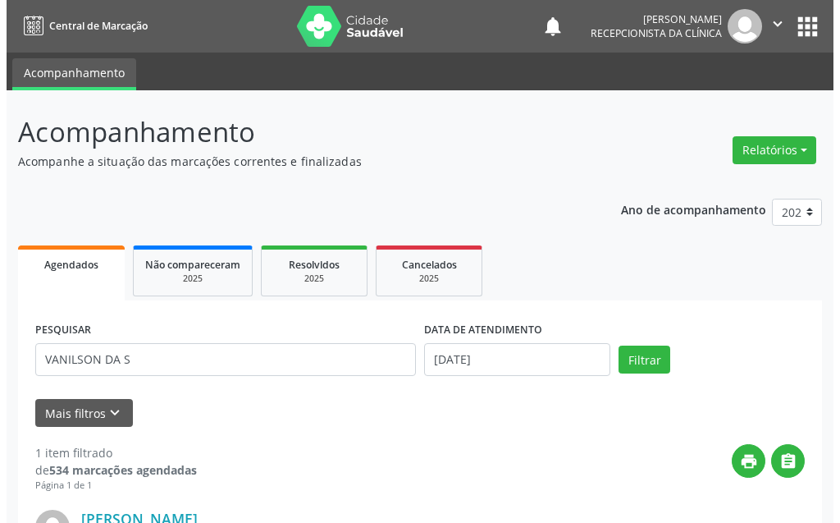
scroll to position [220, 0]
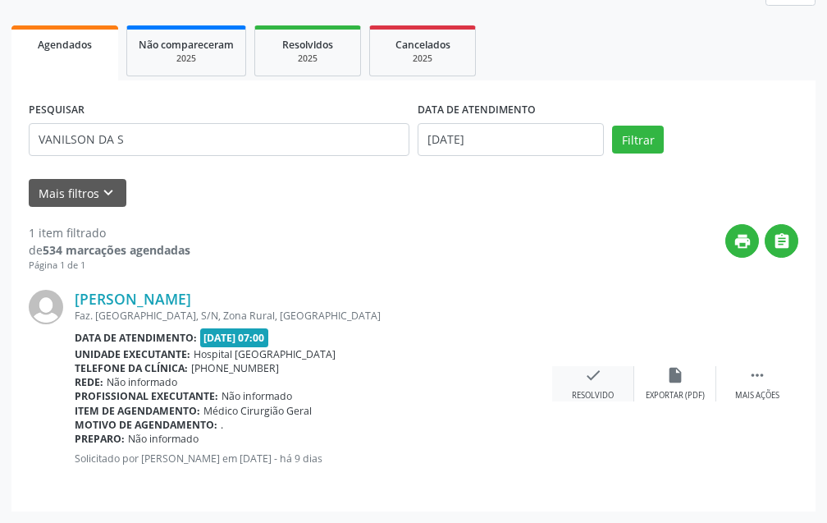
click at [584, 377] on icon "check" at bounding box center [593, 375] width 18 height 18
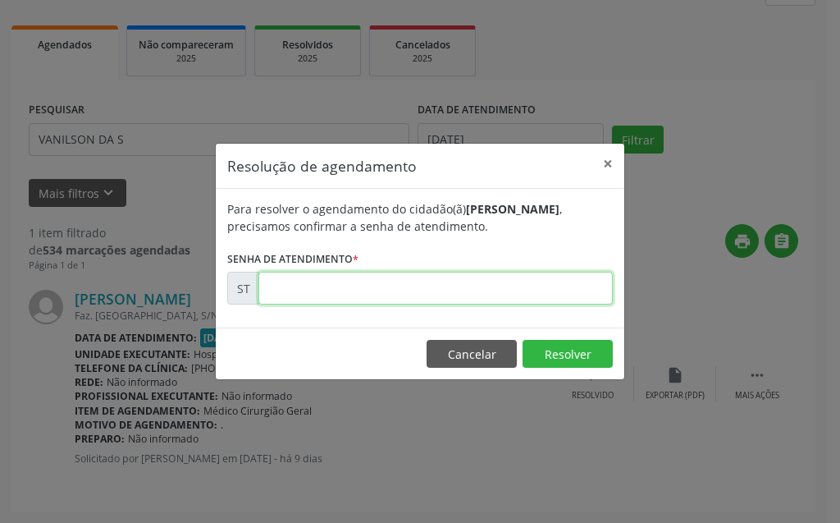
click at [524, 299] on input "text" at bounding box center [436, 288] width 355 height 33
type input "00016494"
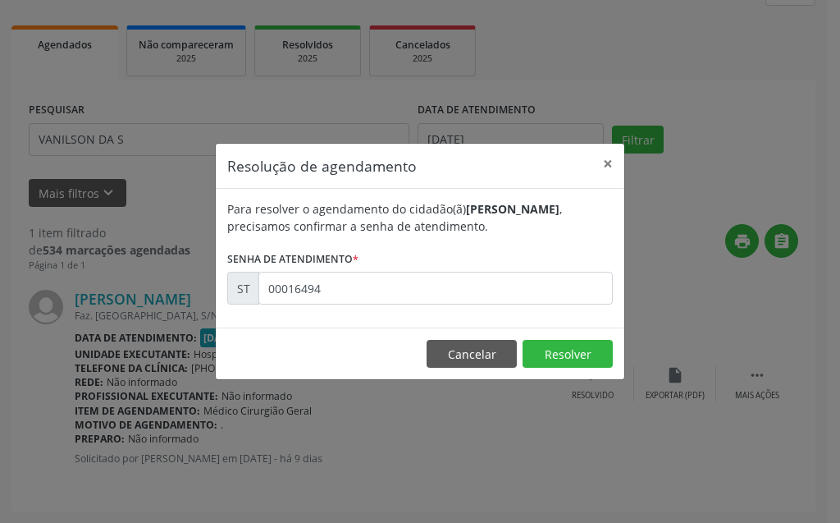
click at [570, 368] on footer "Cancelar Resolver" at bounding box center [420, 353] width 409 height 52
click at [570, 349] on button "Resolver" at bounding box center [568, 354] width 90 height 28
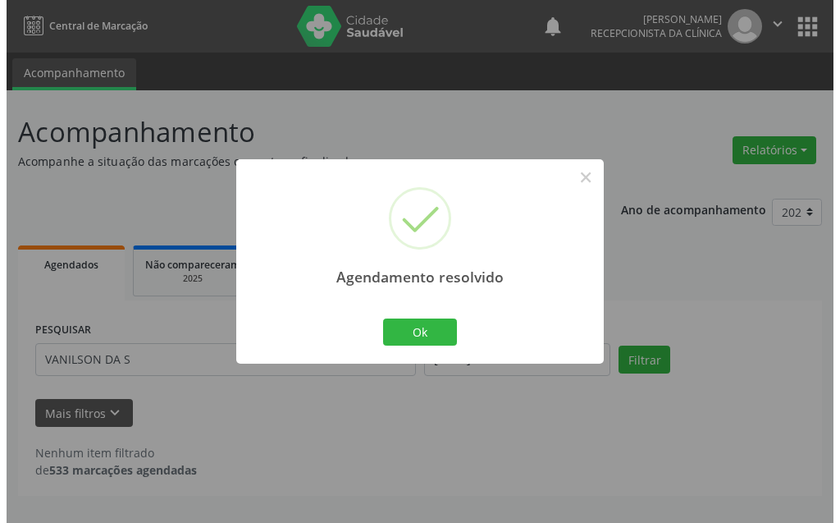
scroll to position [0, 0]
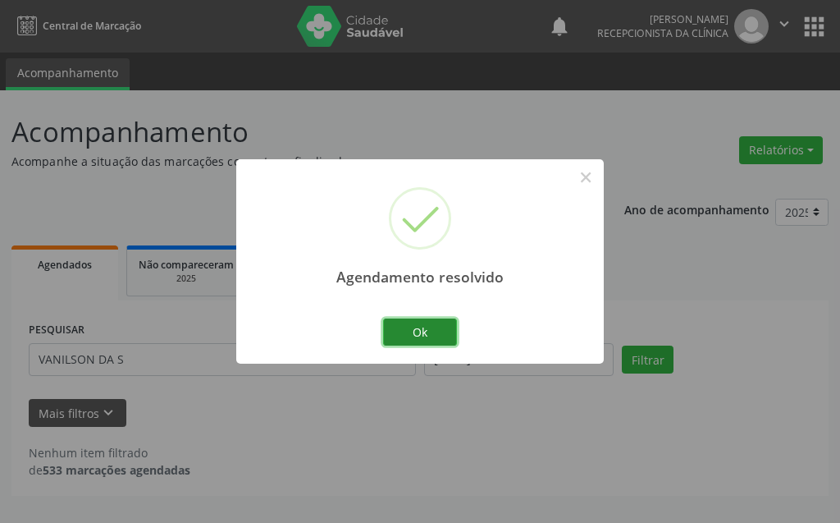
click at [414, 343] on button "Ok" at bounding box center [420, 332] width 74 height 28
